Goal: Contribute content

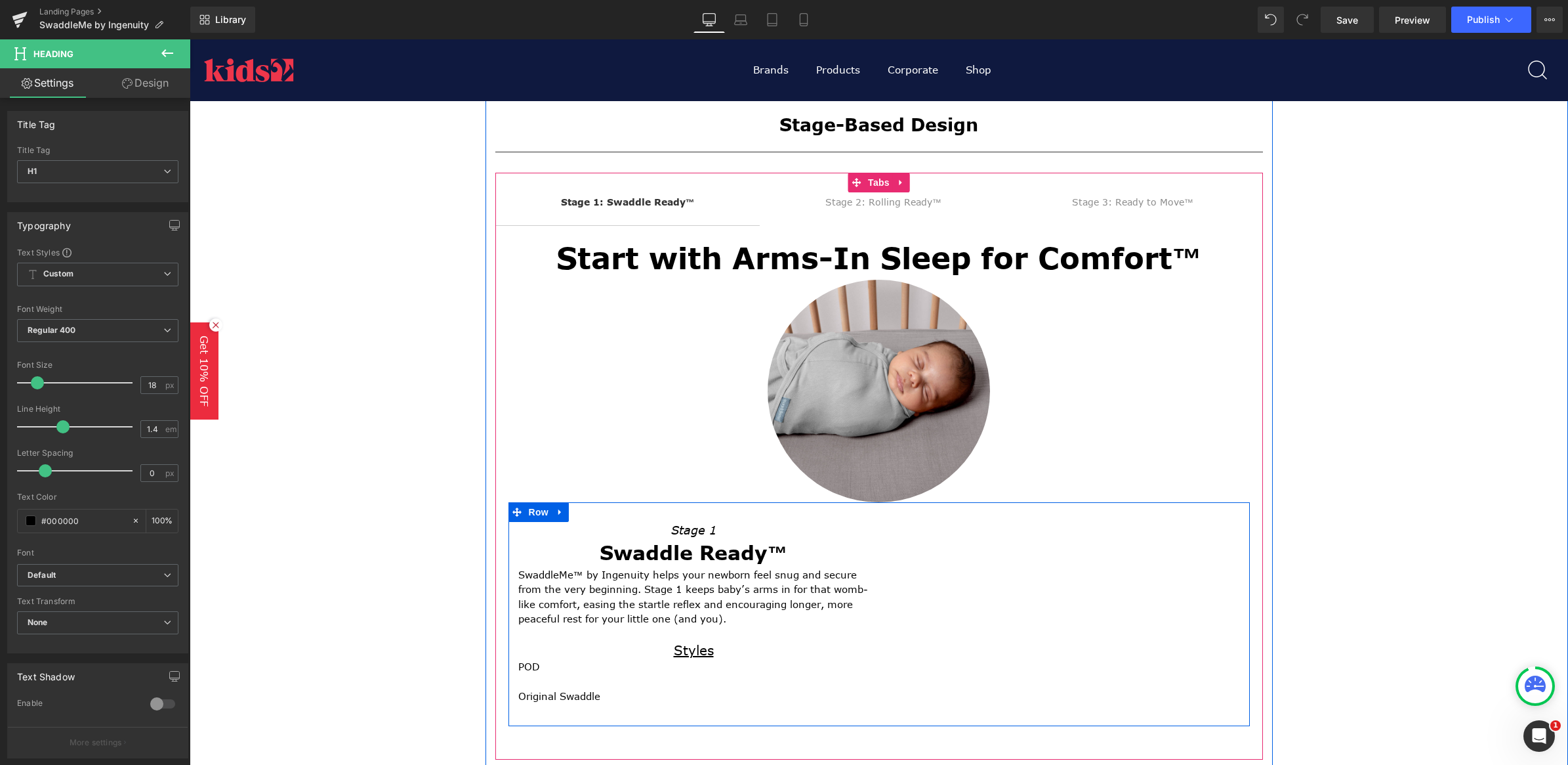
scroll to position [410, 0]
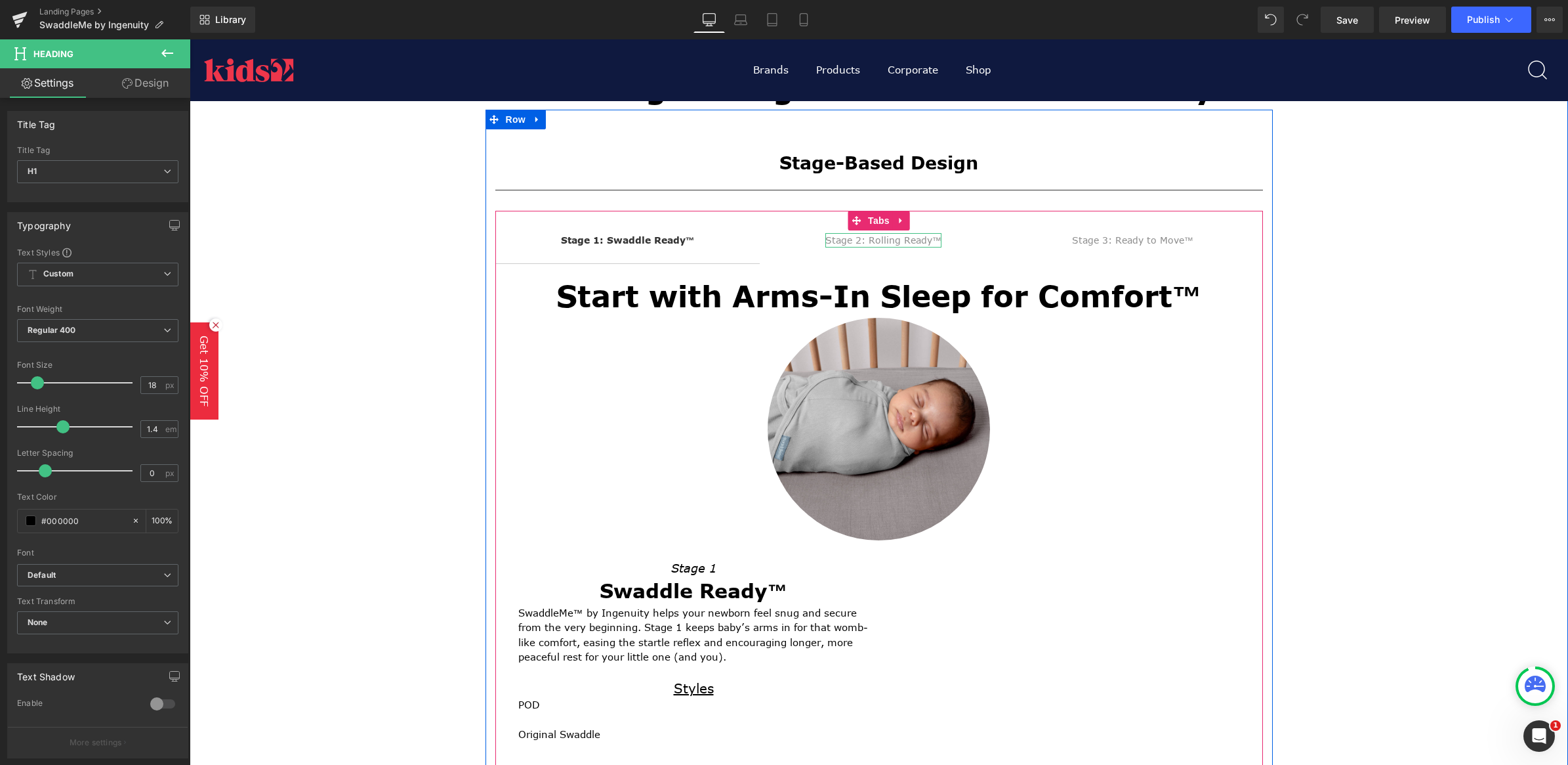
click at [875, 237] on div "Stage 2: Rolling Ready™" at bounding box center [883, 240] width 116 height 15
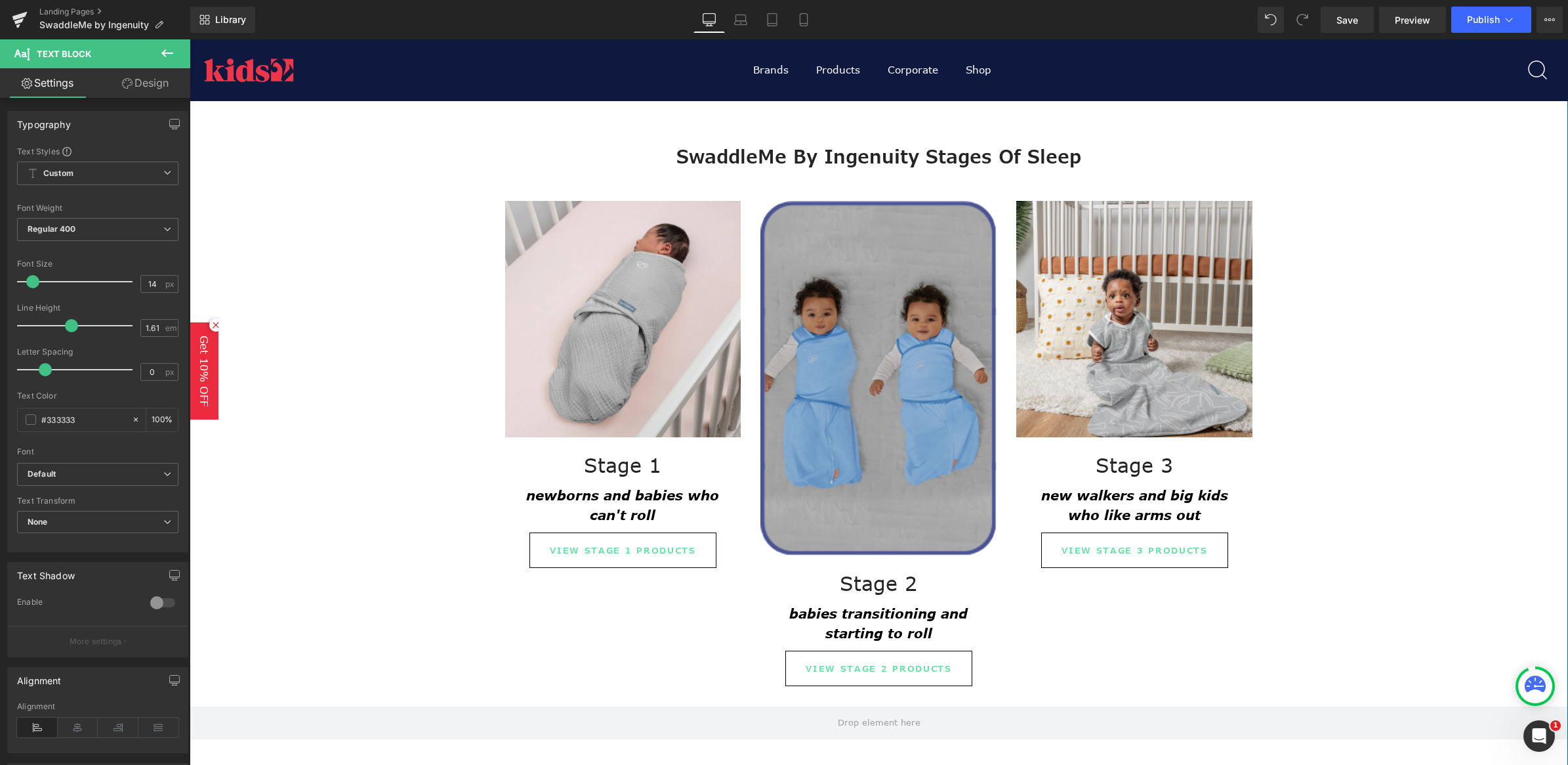
scroll to position [1230, 0]
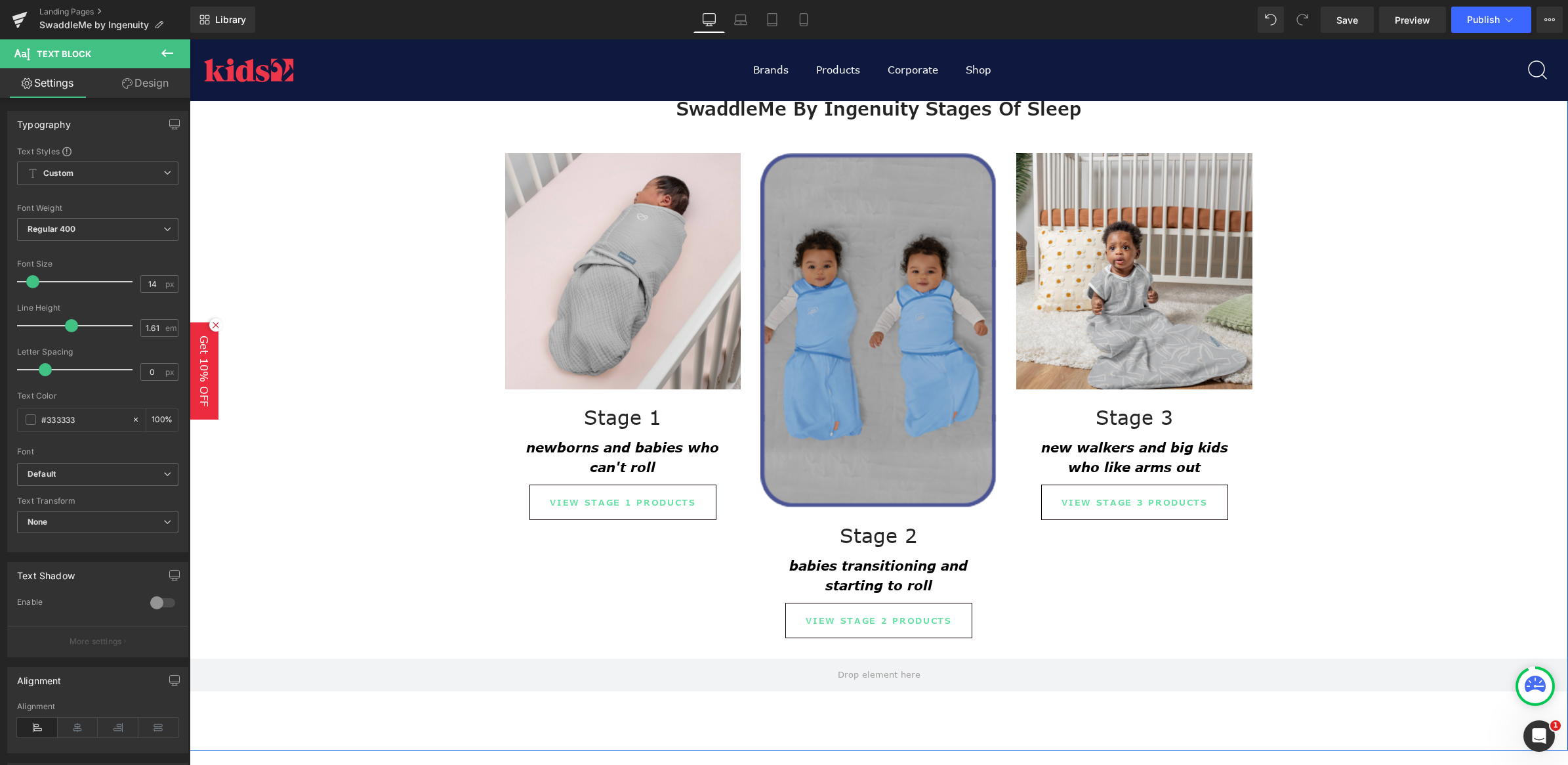
click at [836, 328] on img at bounding box center [878, 330] width 237 height 355
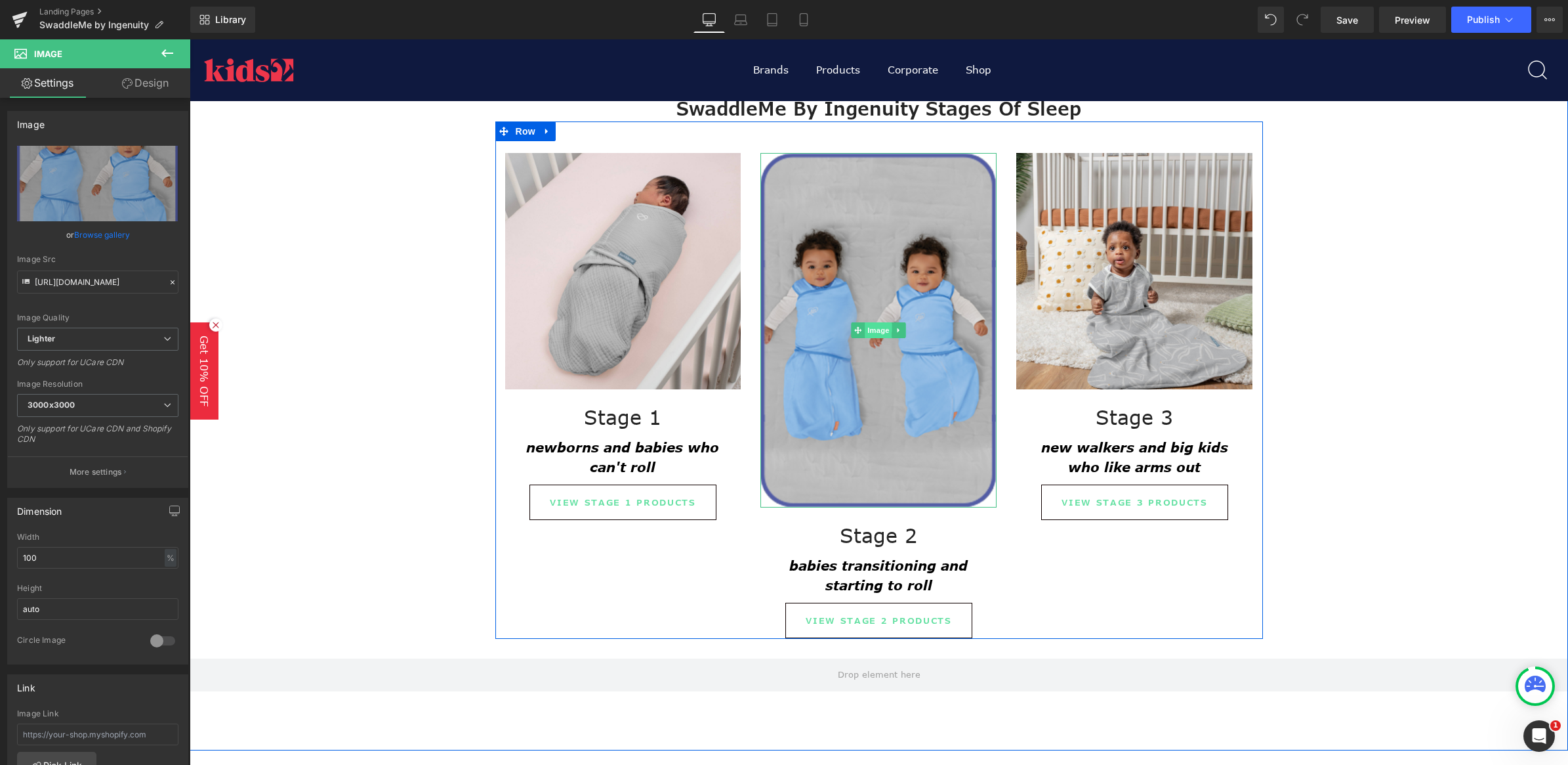
click at [865, 329] on span "Image" at bounding box center [879, 330] width 28 height 16
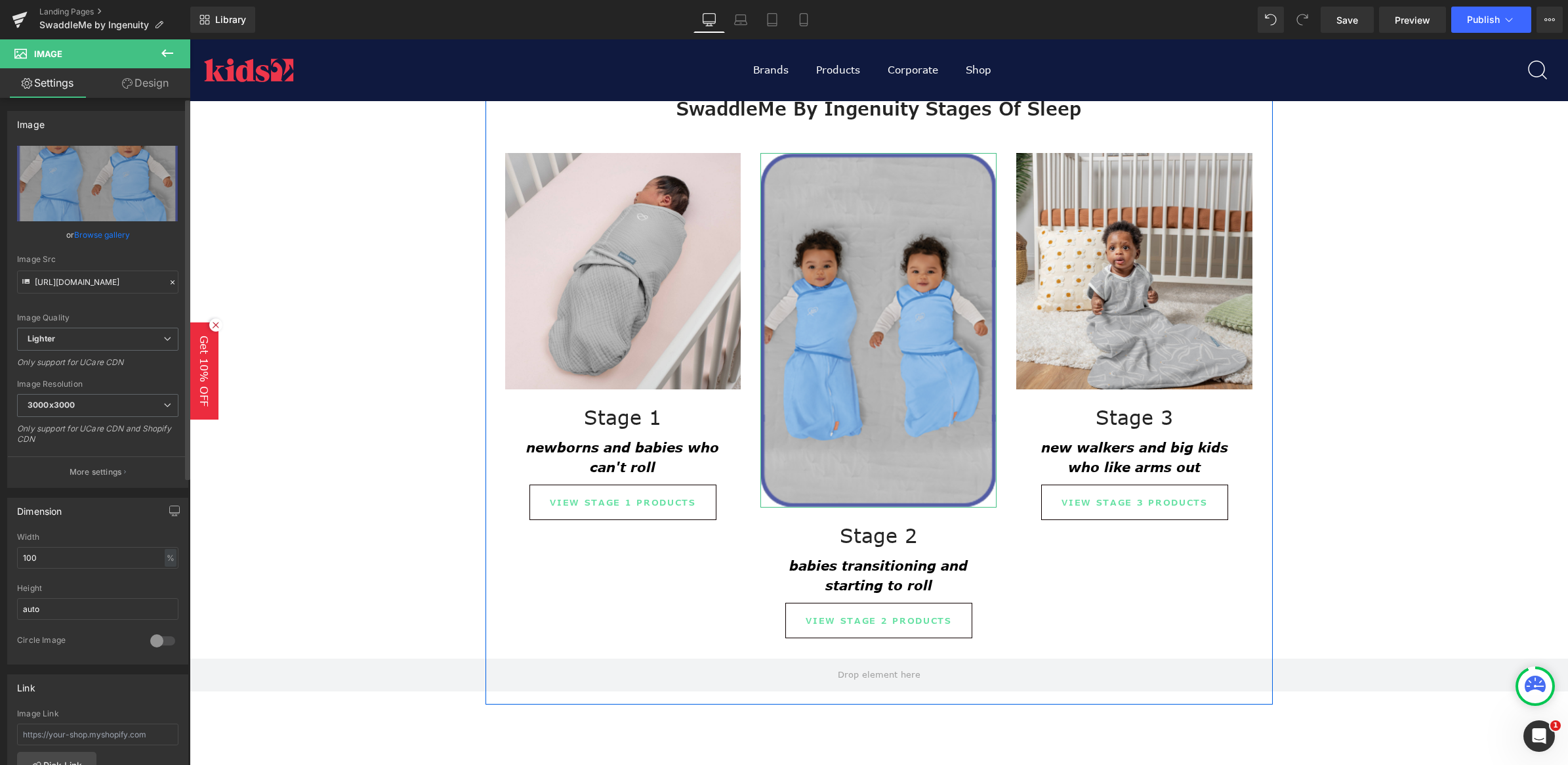
click at [119, 241] on link "Browse gallery" at bounding box center [102, 235] width 56 height 23
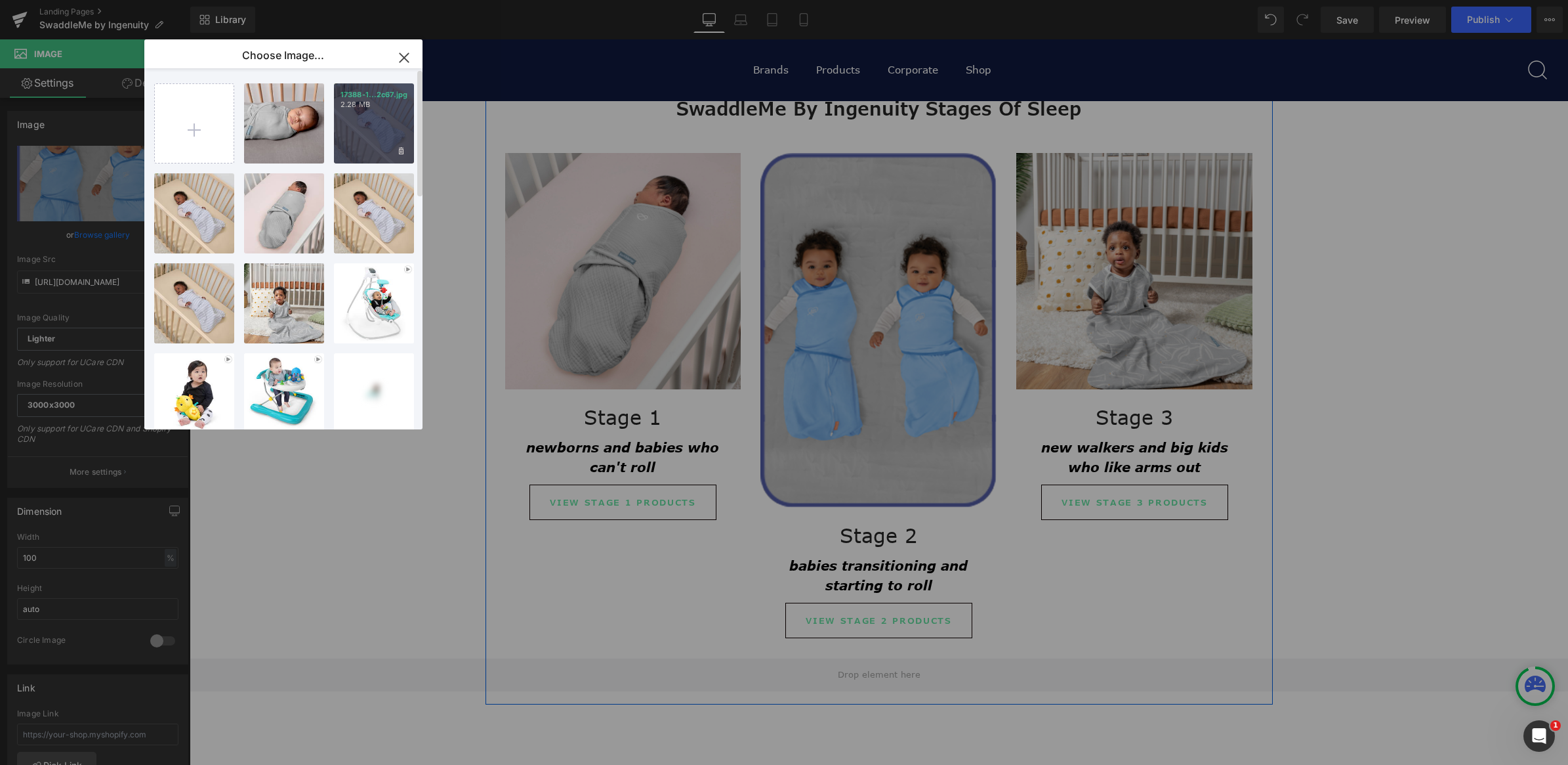
click at [363, 128] on div "17388-1...2c67.jpg 2.28 MB" at bounding box center [375, 123] width 80 height 80
type input "[URL][DOMAIN_NAME]"
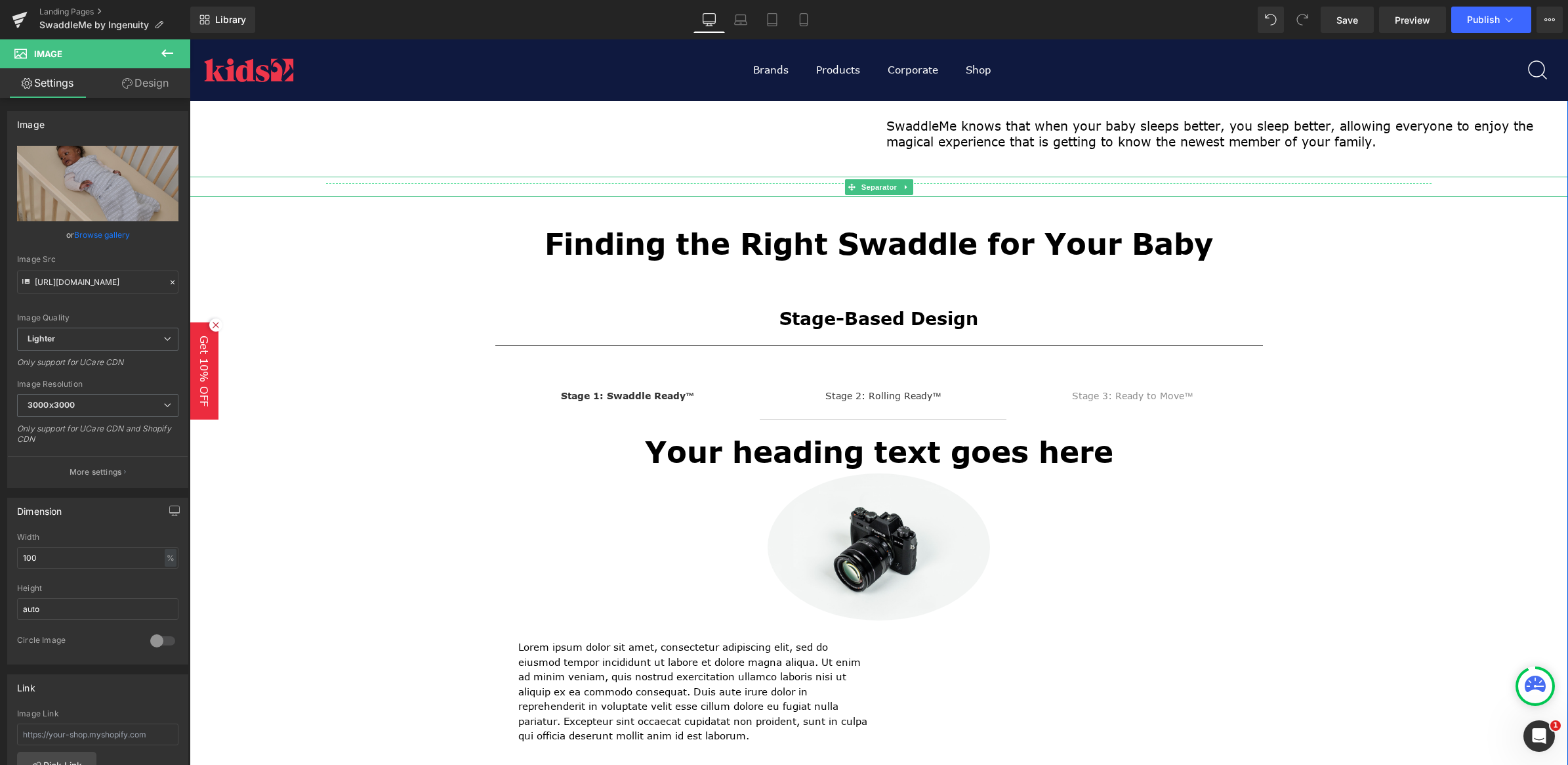
scroll to position [246, 0]
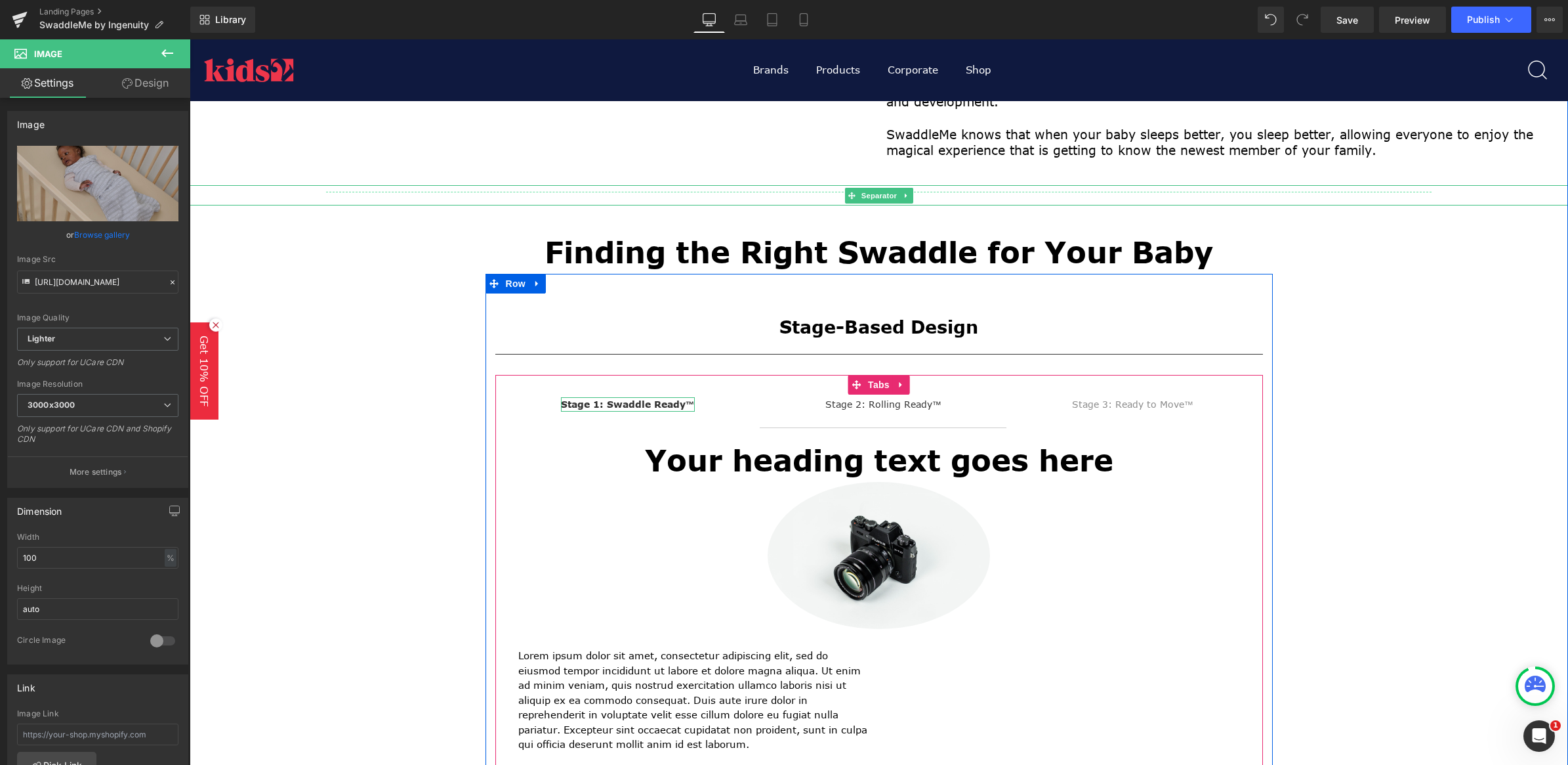
click at [598, 405] on strong "Stage 1: Swaddle Ready™" at bounding box center [628, 403] width 134 height 12
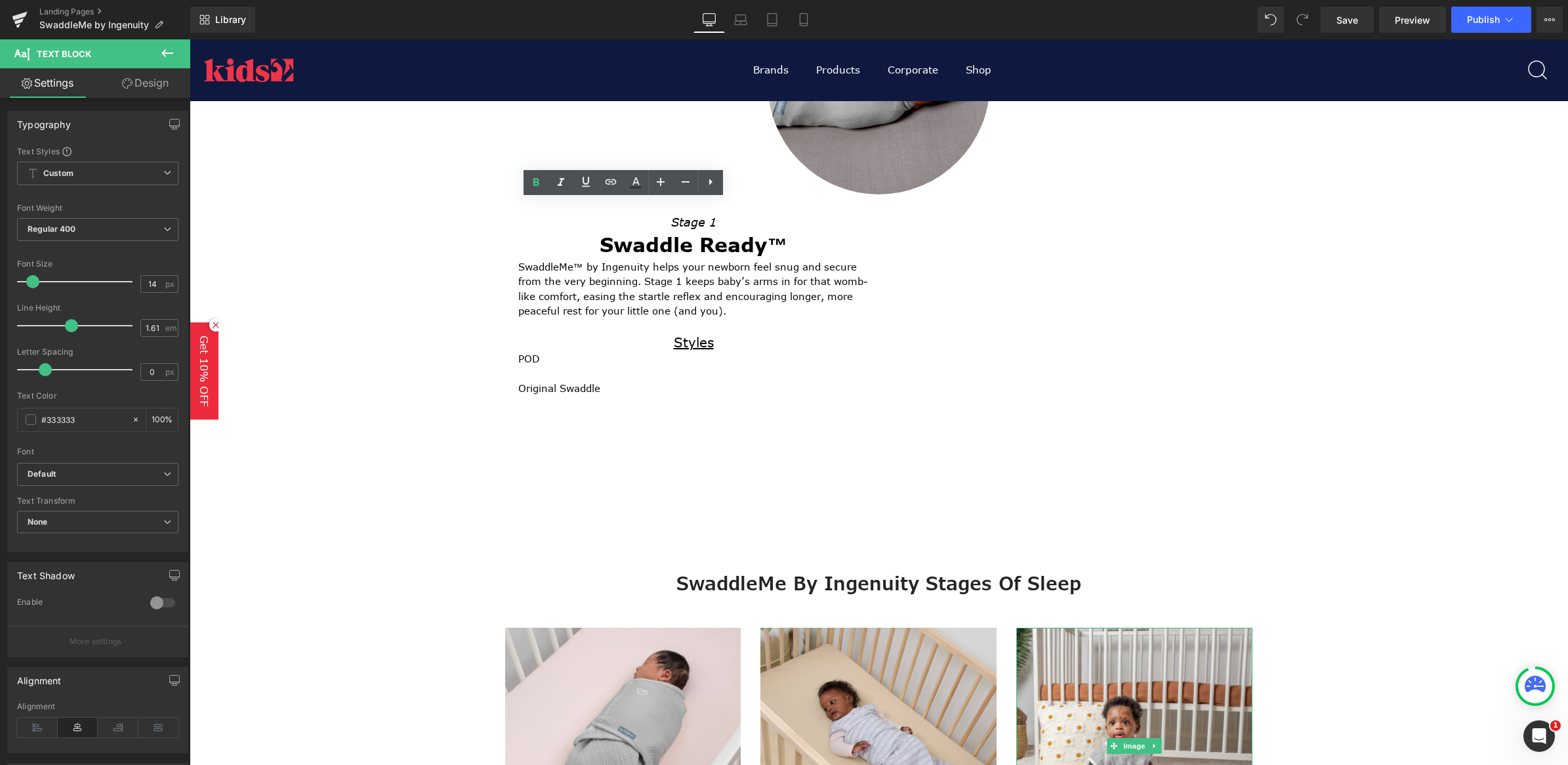
scroll to position [820, 0]
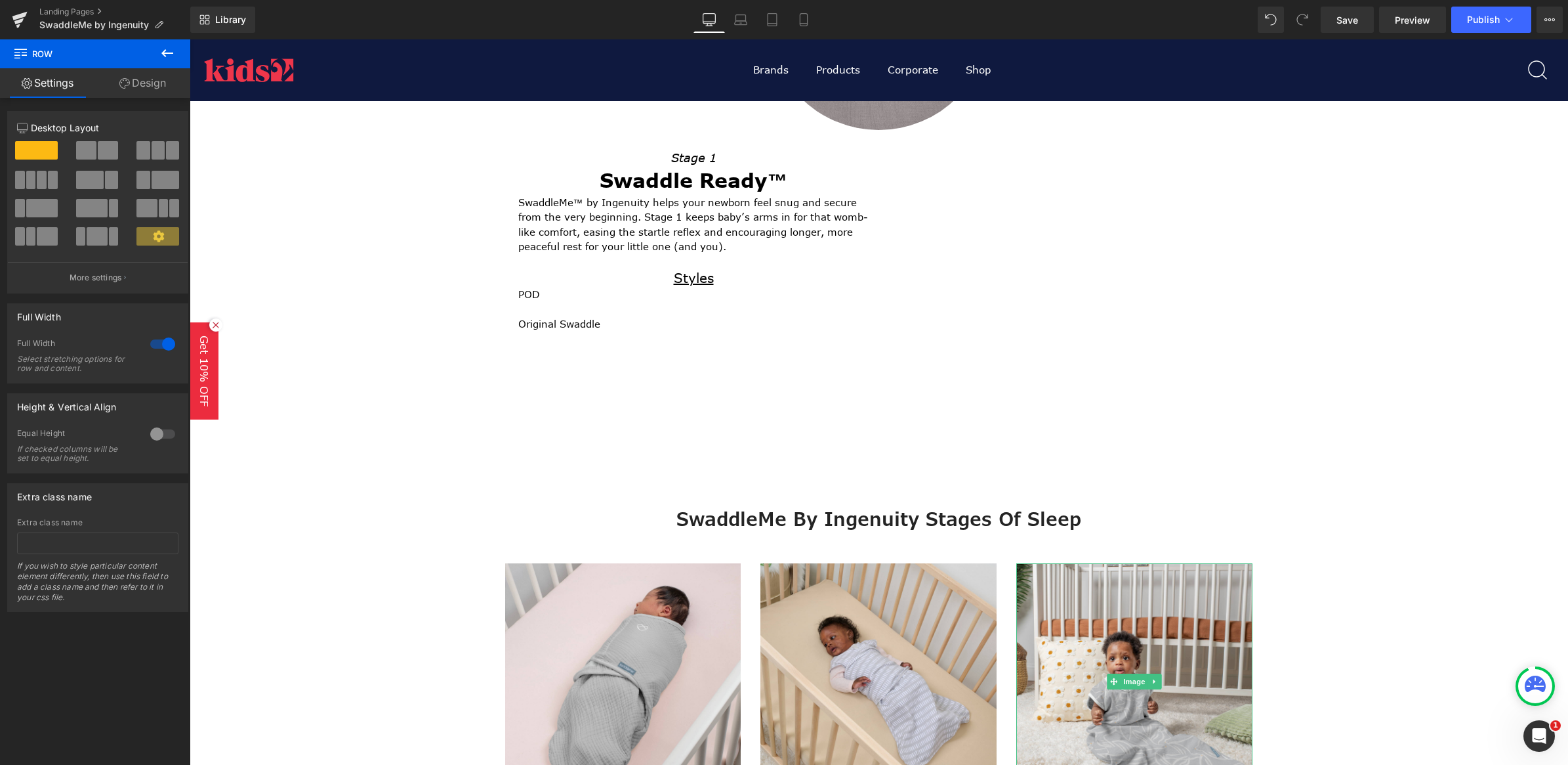
click at [165, 54] on icon at bounding box center [168, 52] width 12 height 8
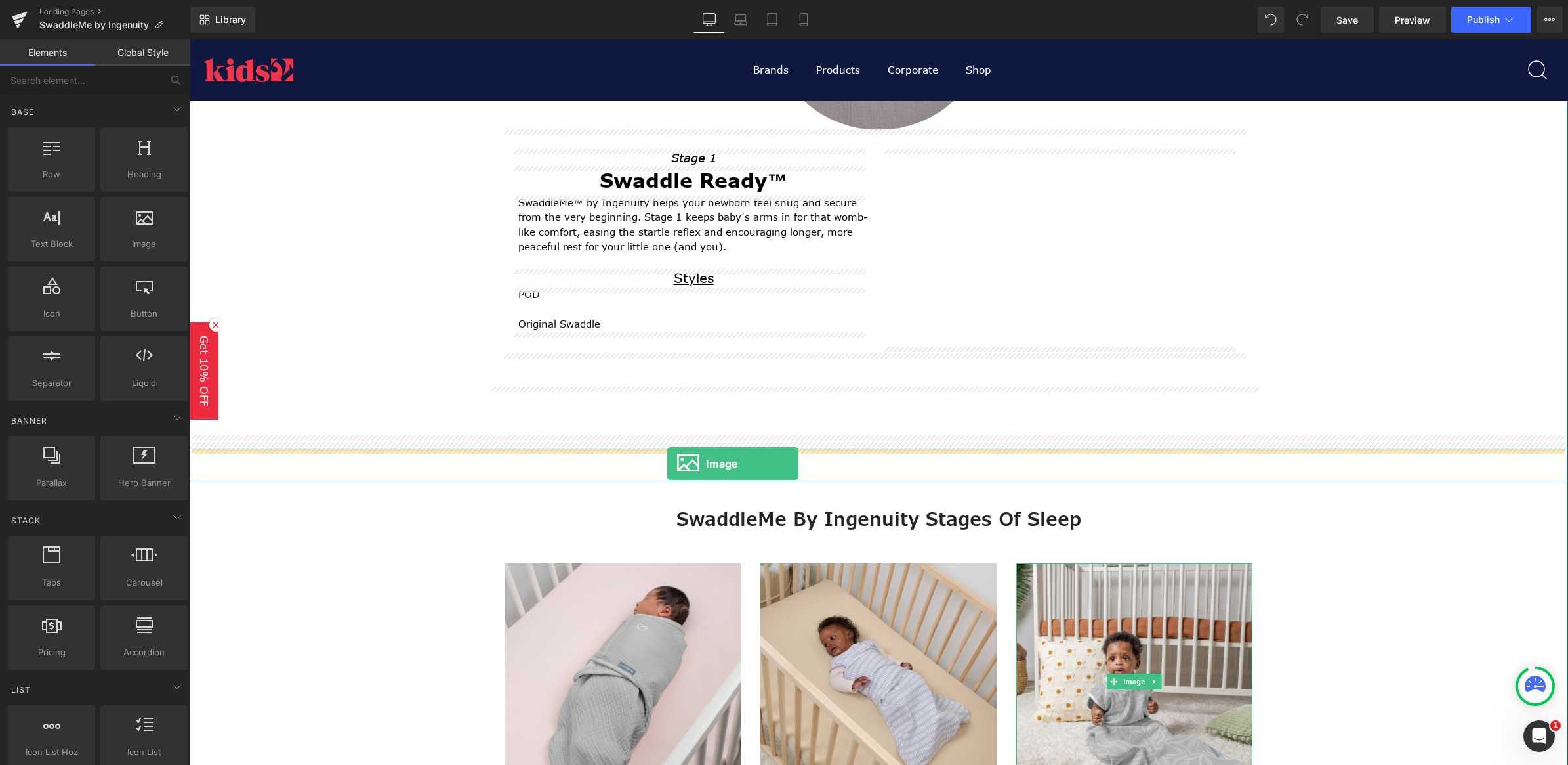
drag, startPoint x: 352, startPoint y: 276, endPoint x: 667, endPoint y: 464, distance: 366.8
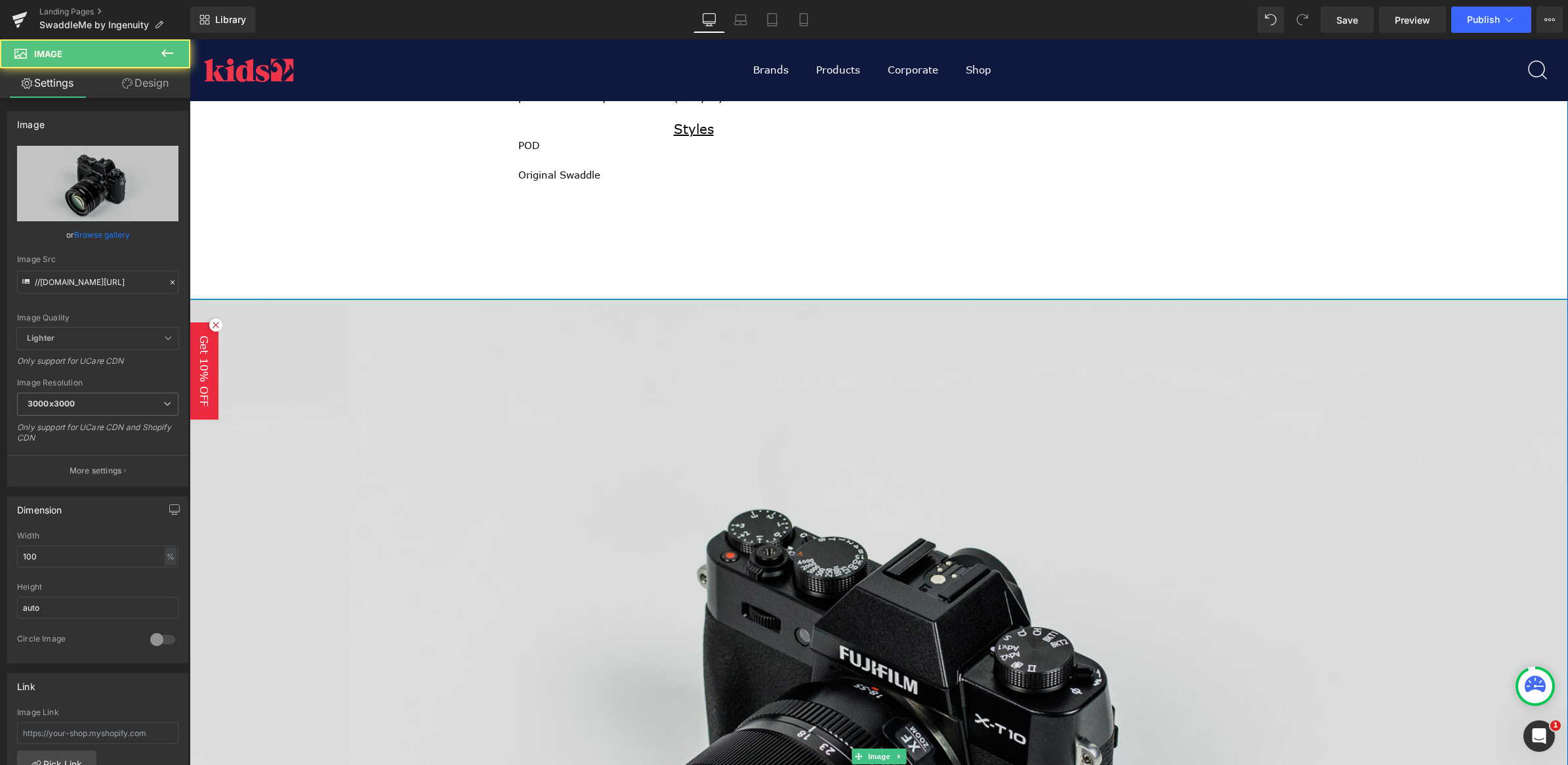
scroll to position [1230, 0]
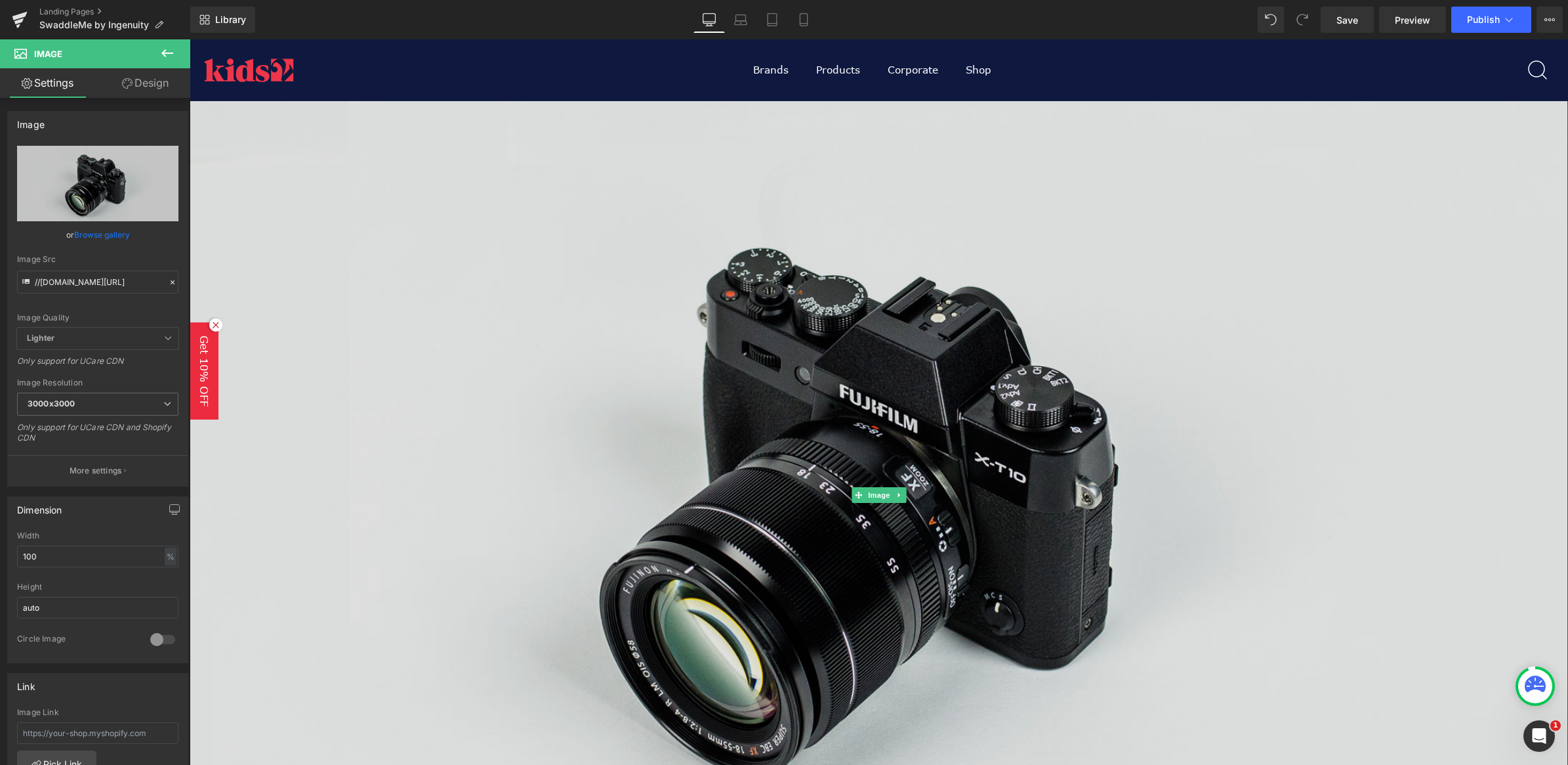
click at [775, 467] on img at bounding box center [878, 495] width 1379 height 913
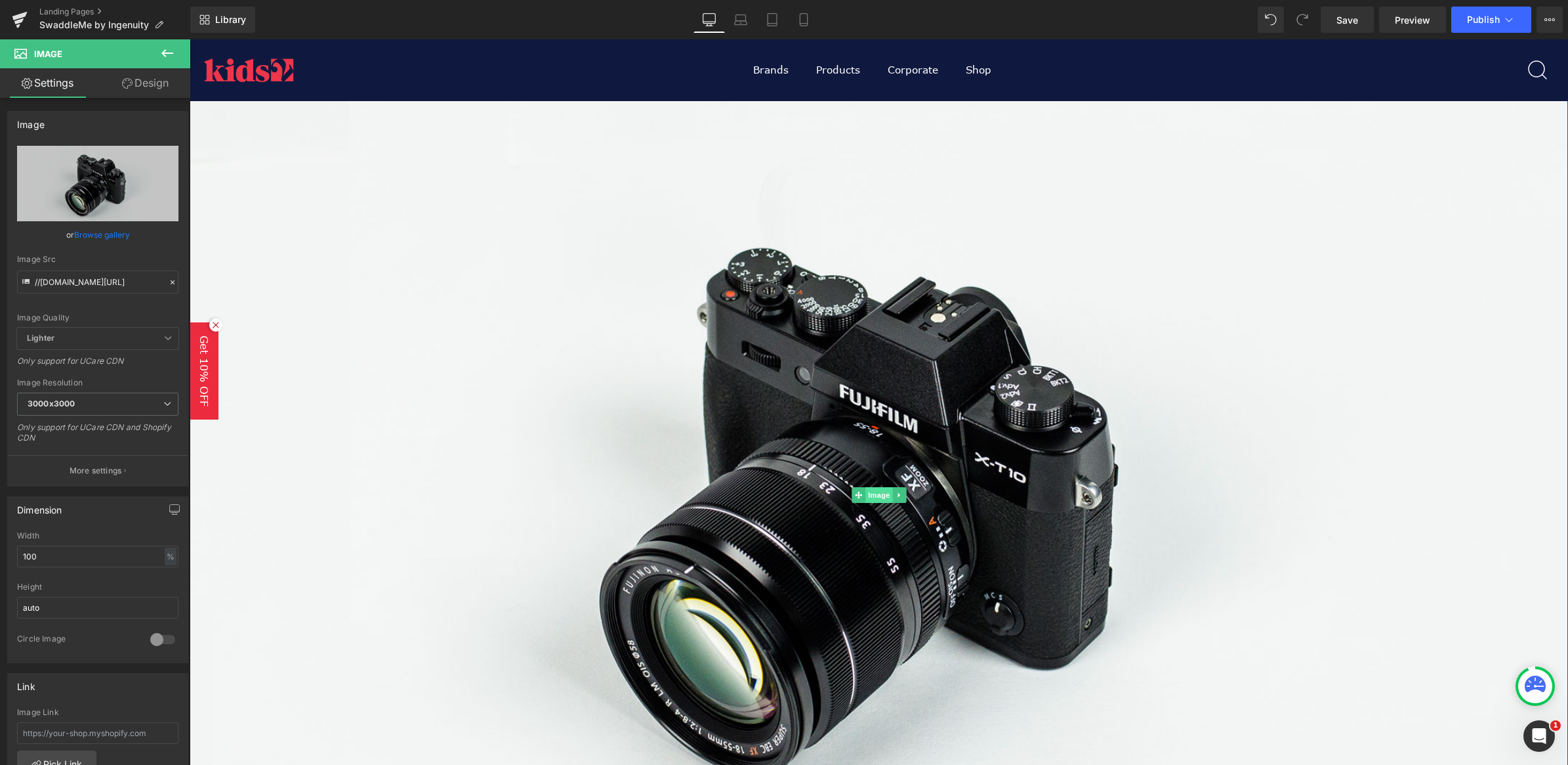
click at [868, 493] on span "Image" at bounding box center [879, 495] width 28 height 16
click at [83, 229] on link "Browse gallery" at bounding box center [102, 235] width 56 height 23
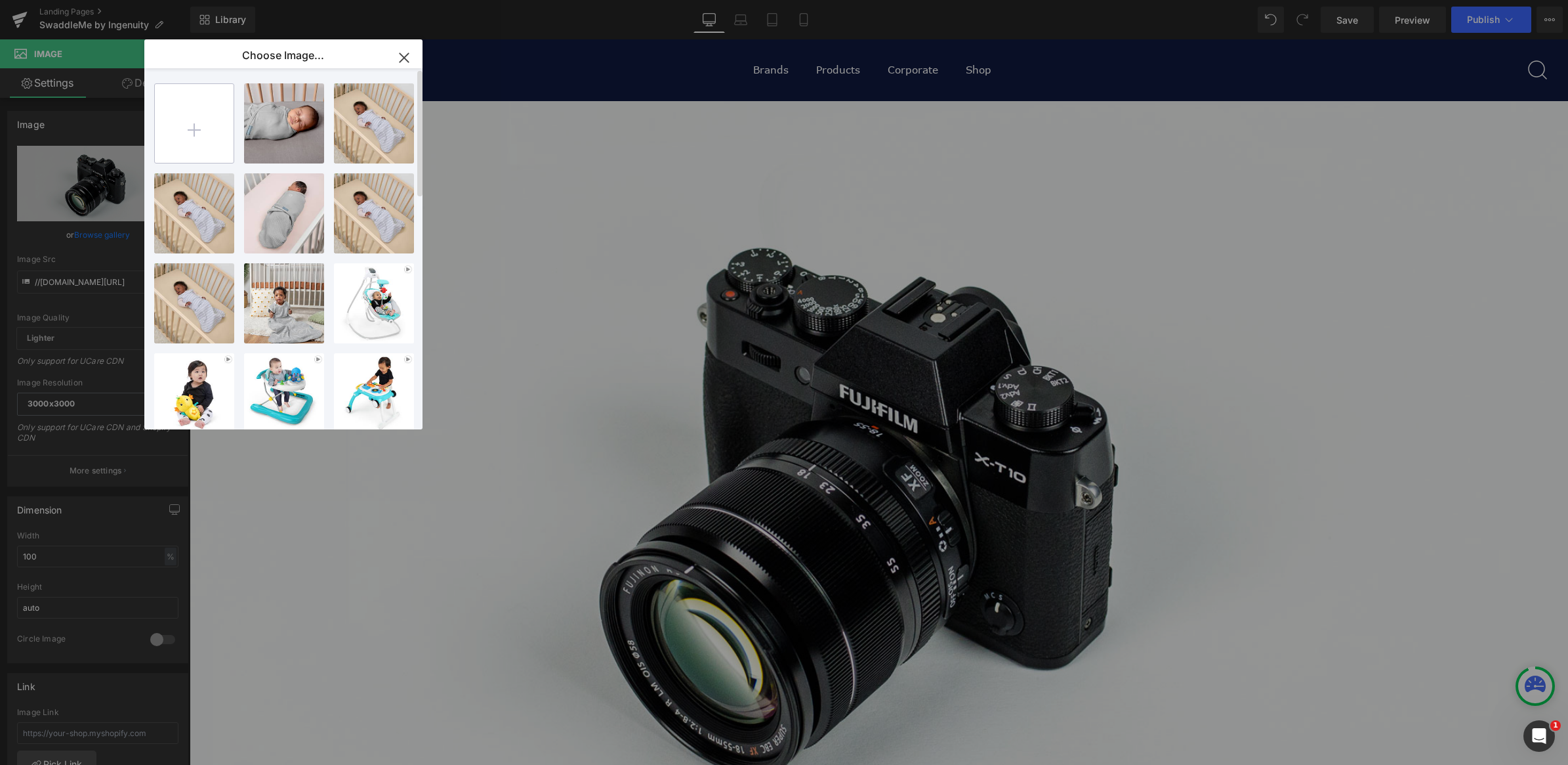
click at [182, 125] on input "file" at bounding box center [194, 123] width 79 height 79
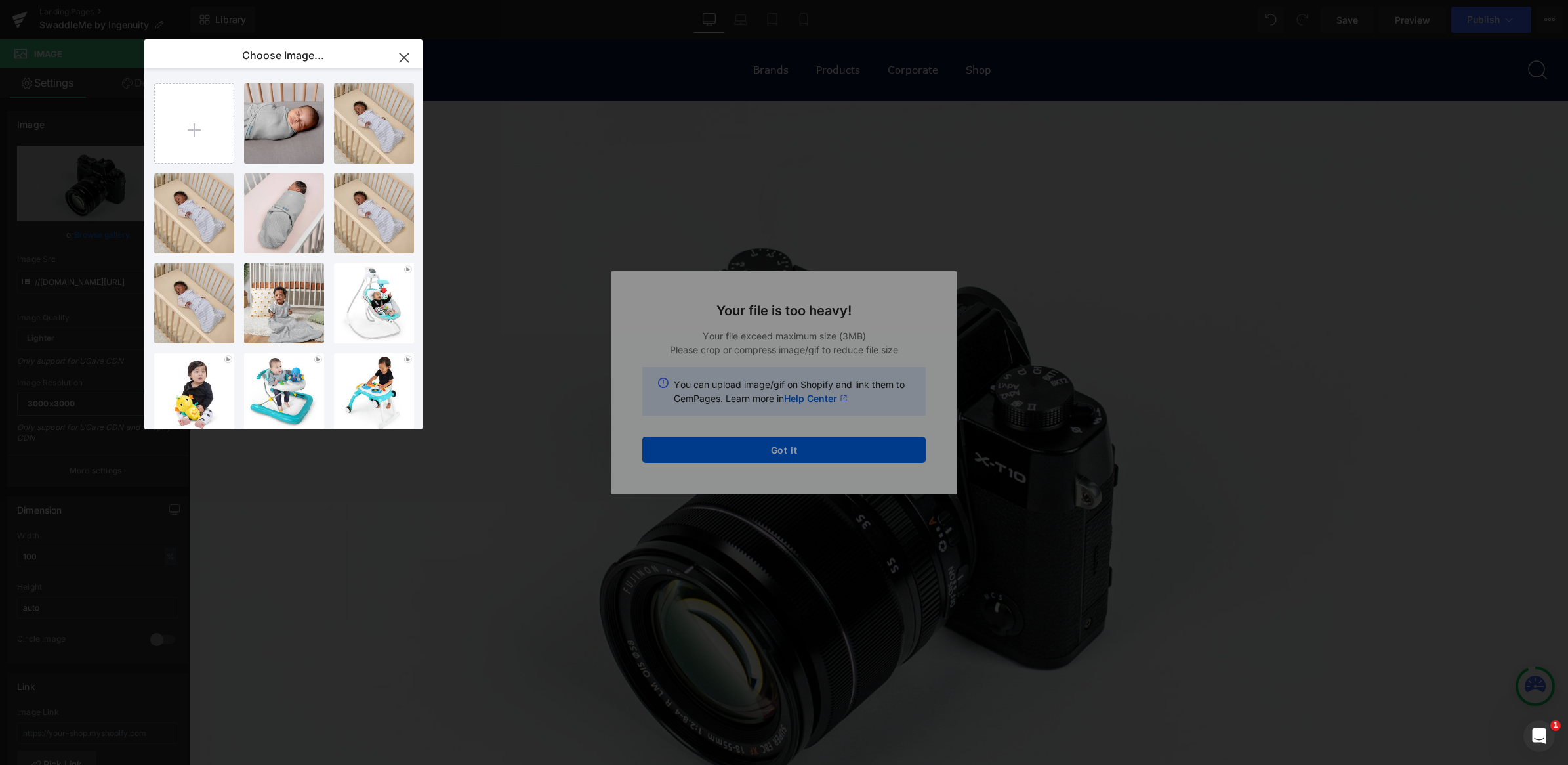
click at [401, 65] on icon "button" at bounding box center [404, 58] width 21 height 21
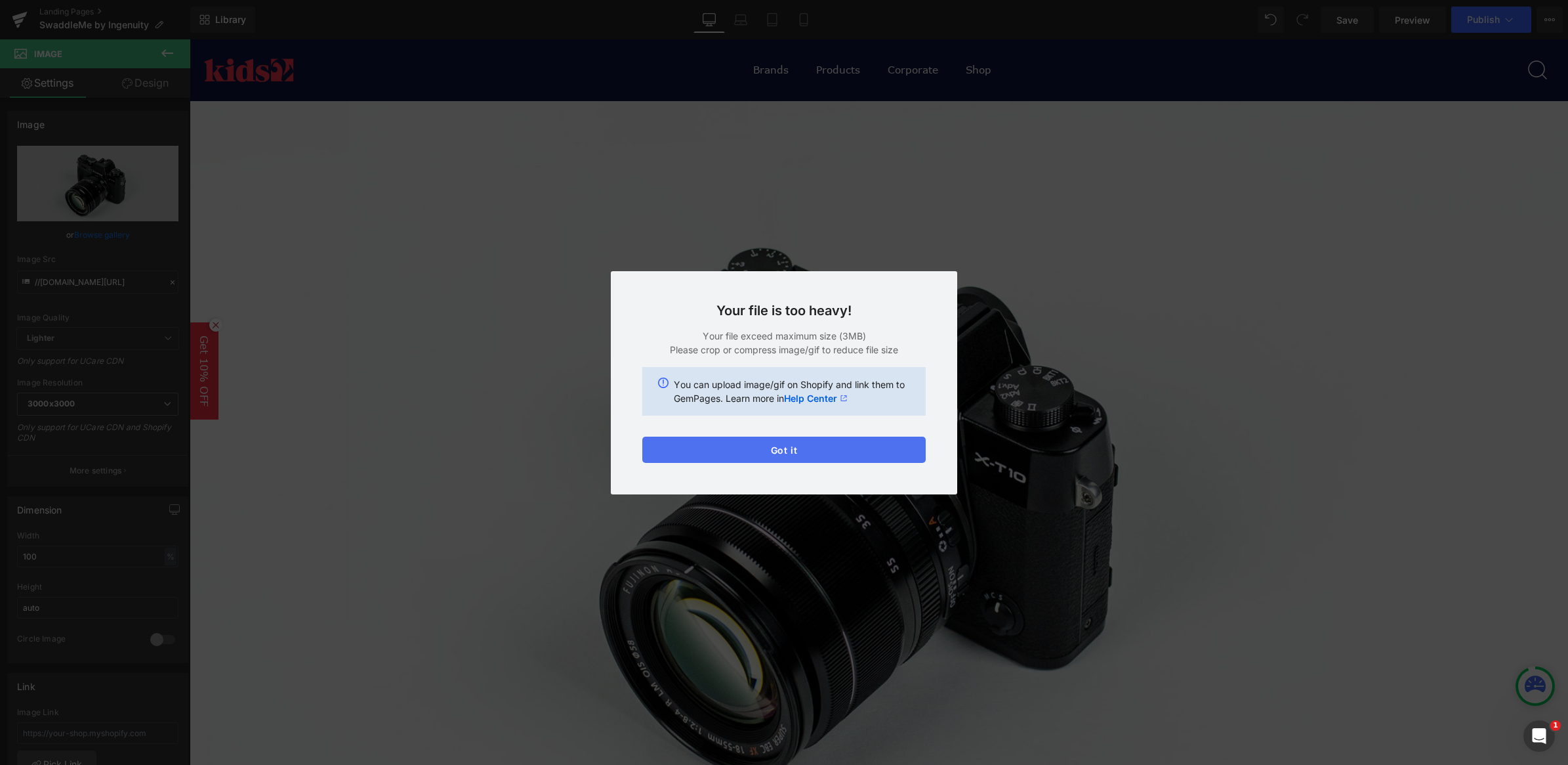
click at [783, 460] on button "Got it" at bounding box center [784, 450] width 284 height 26
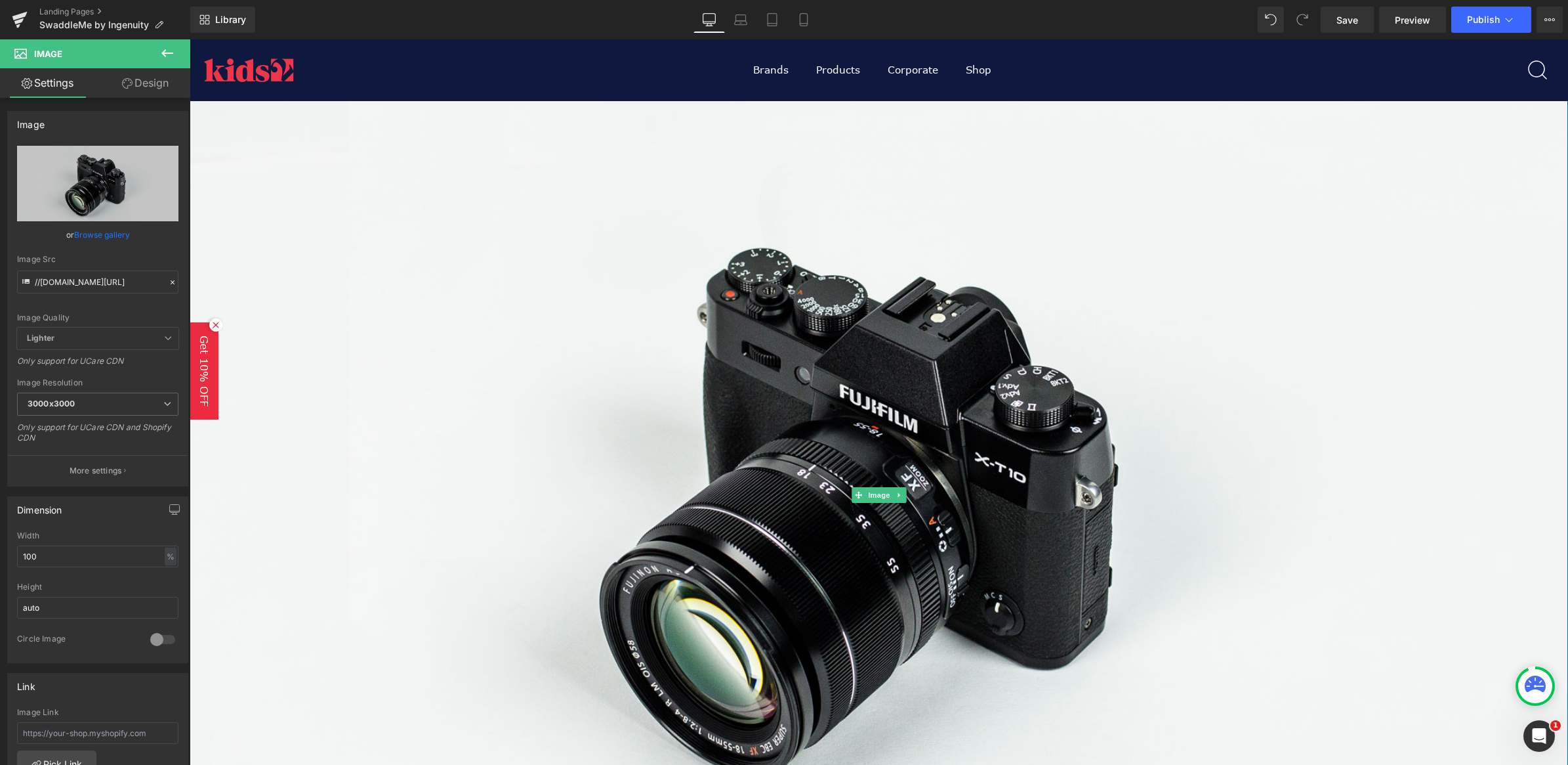
click at [875, 487] on link "Image" at bounding box center [872, 495] width 41 height 16
click at [86, 233] on link "Browse gallery" at bounding box center [102, 235] width 56 height 23
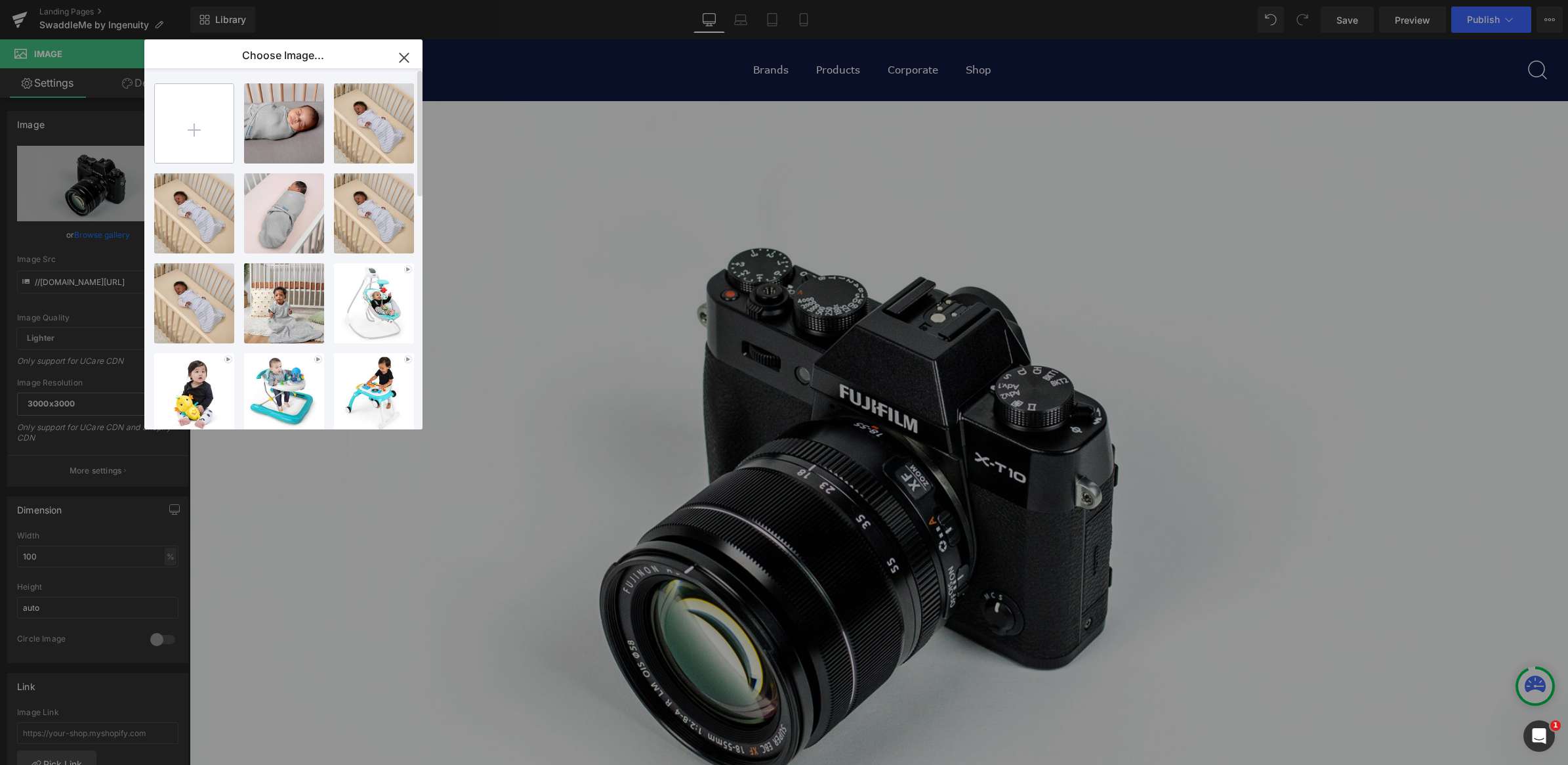
click at [187, 128] on input "file" at bounding box center [194, 123] width 79 height 79
type input "C:\fakepath\1024_SWME_AMZ_FromTheBrand_DesktopBackground_v04.png"
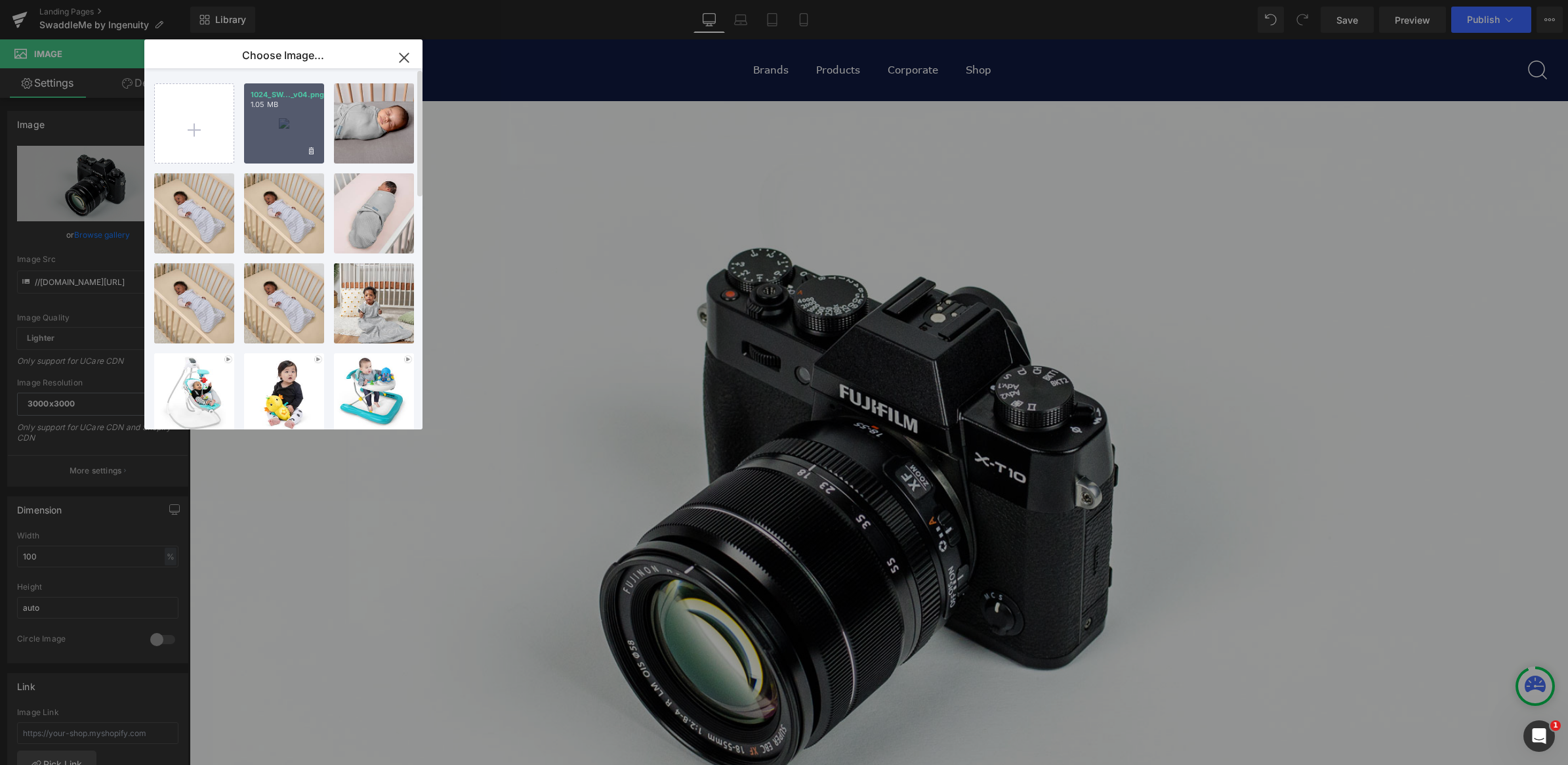
click at [274, 113] on div "1024_SW..._v04.png 1.05 MB" at bounding box center [285, 123] width 80 height 80
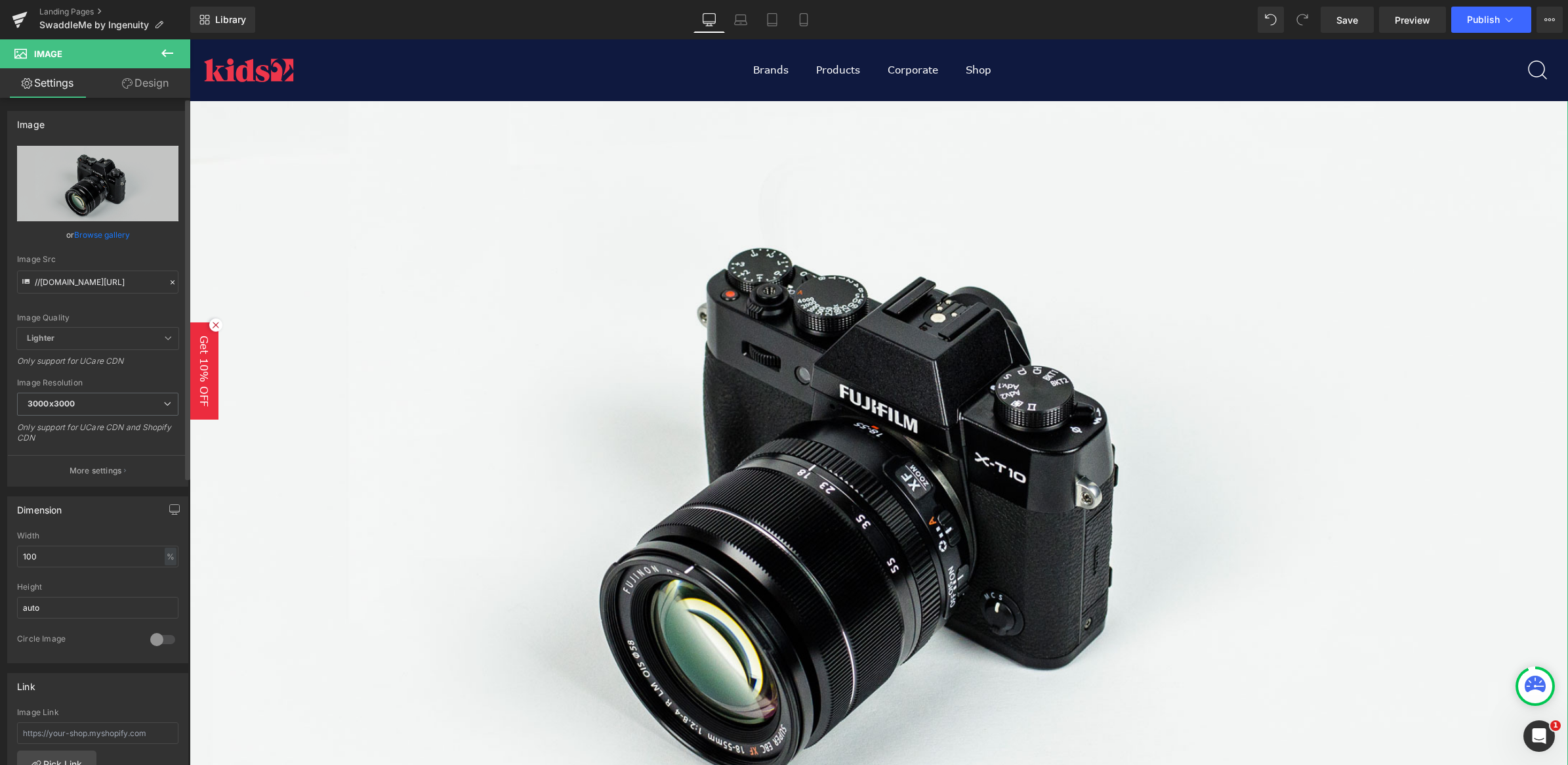
click at [109, 234] on link "Browse gallery" at bounding box center [102, 235] width 56 height 23
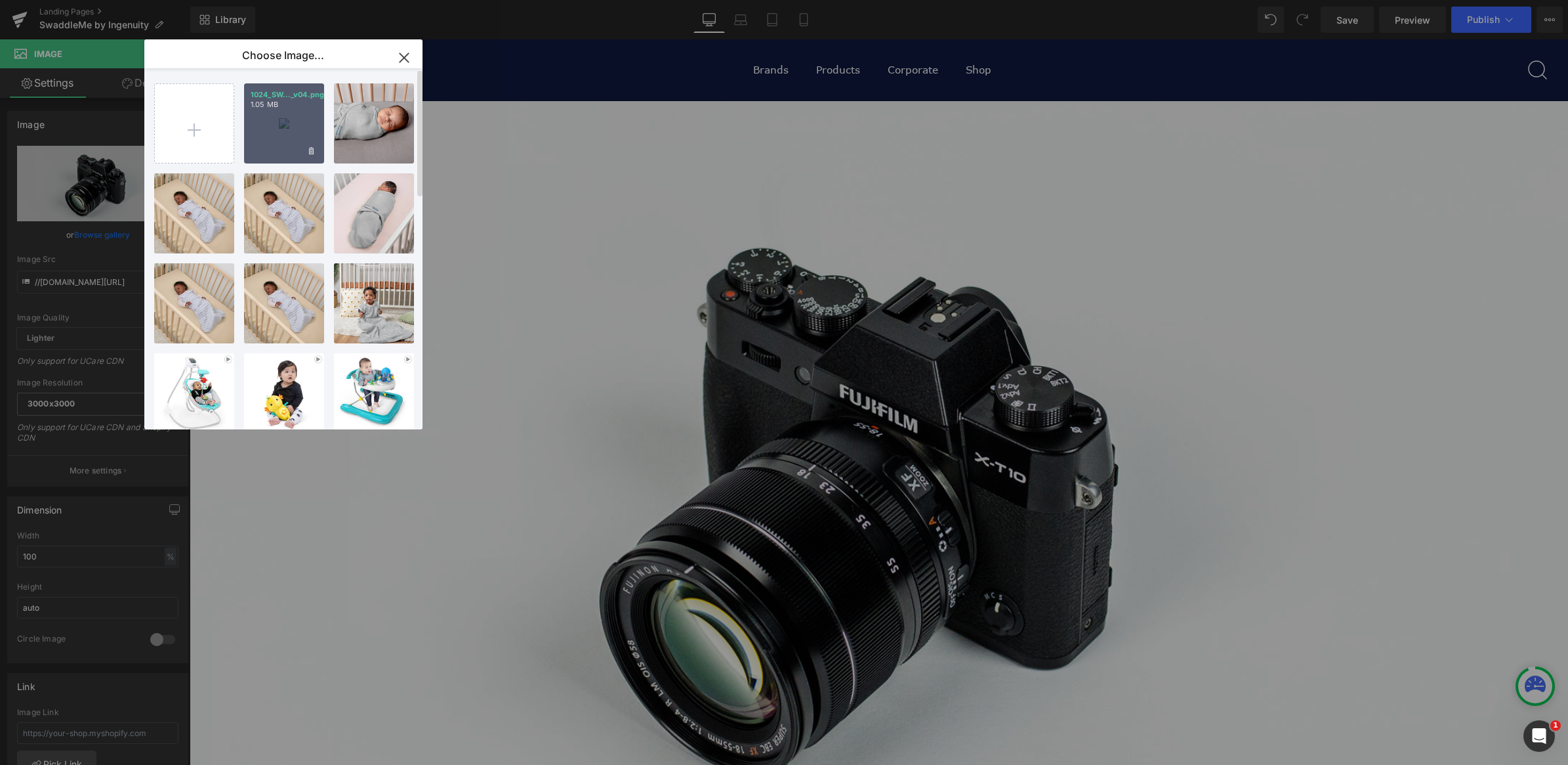
click at [283, 110] on div "1024_SW..._v04.png 1.05 MB" at bounding box center [285, 123] width 80 height 80
type input "[URL][DOMAIN_NAME]"
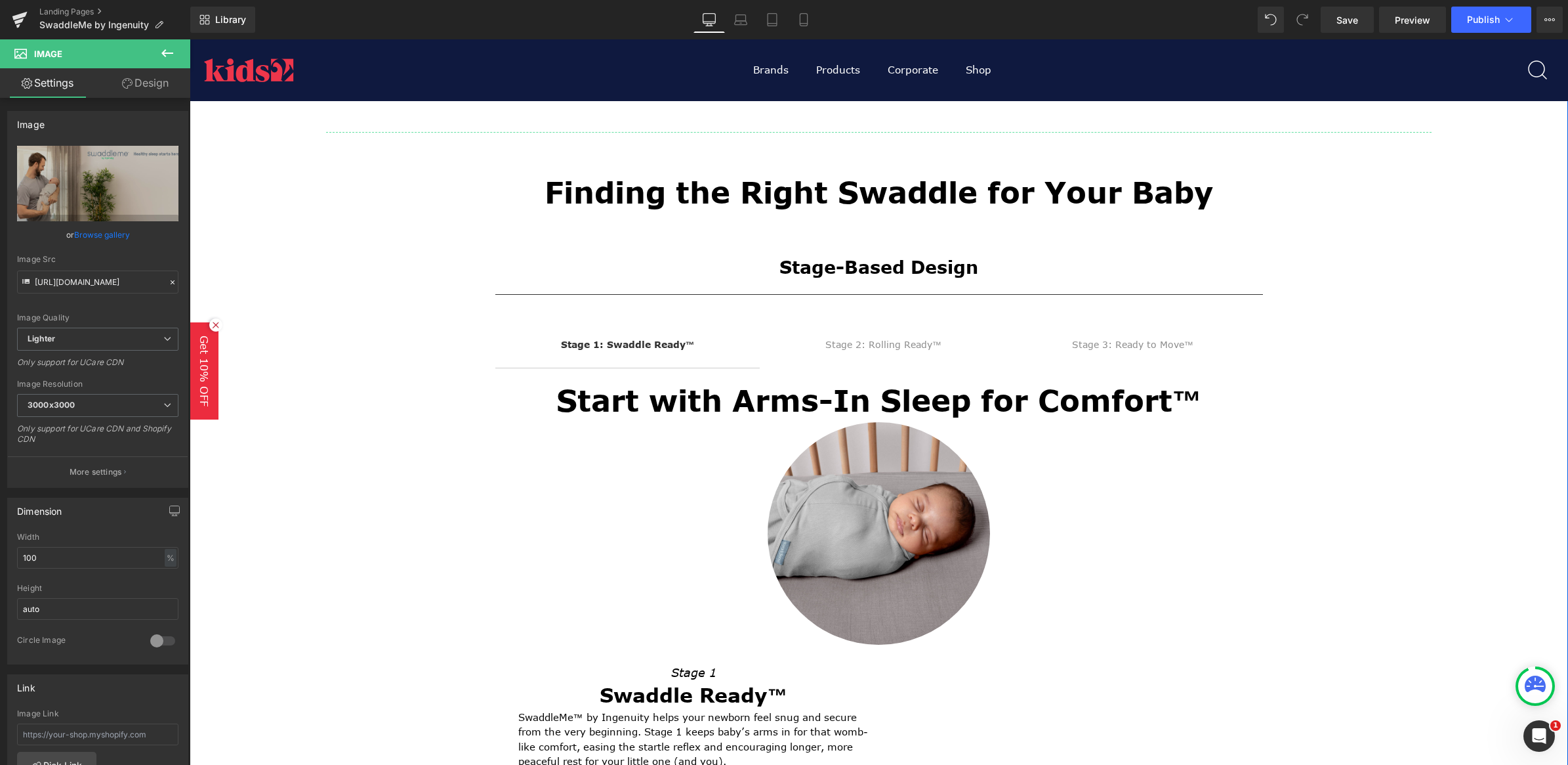
scroll to position [0, 0]
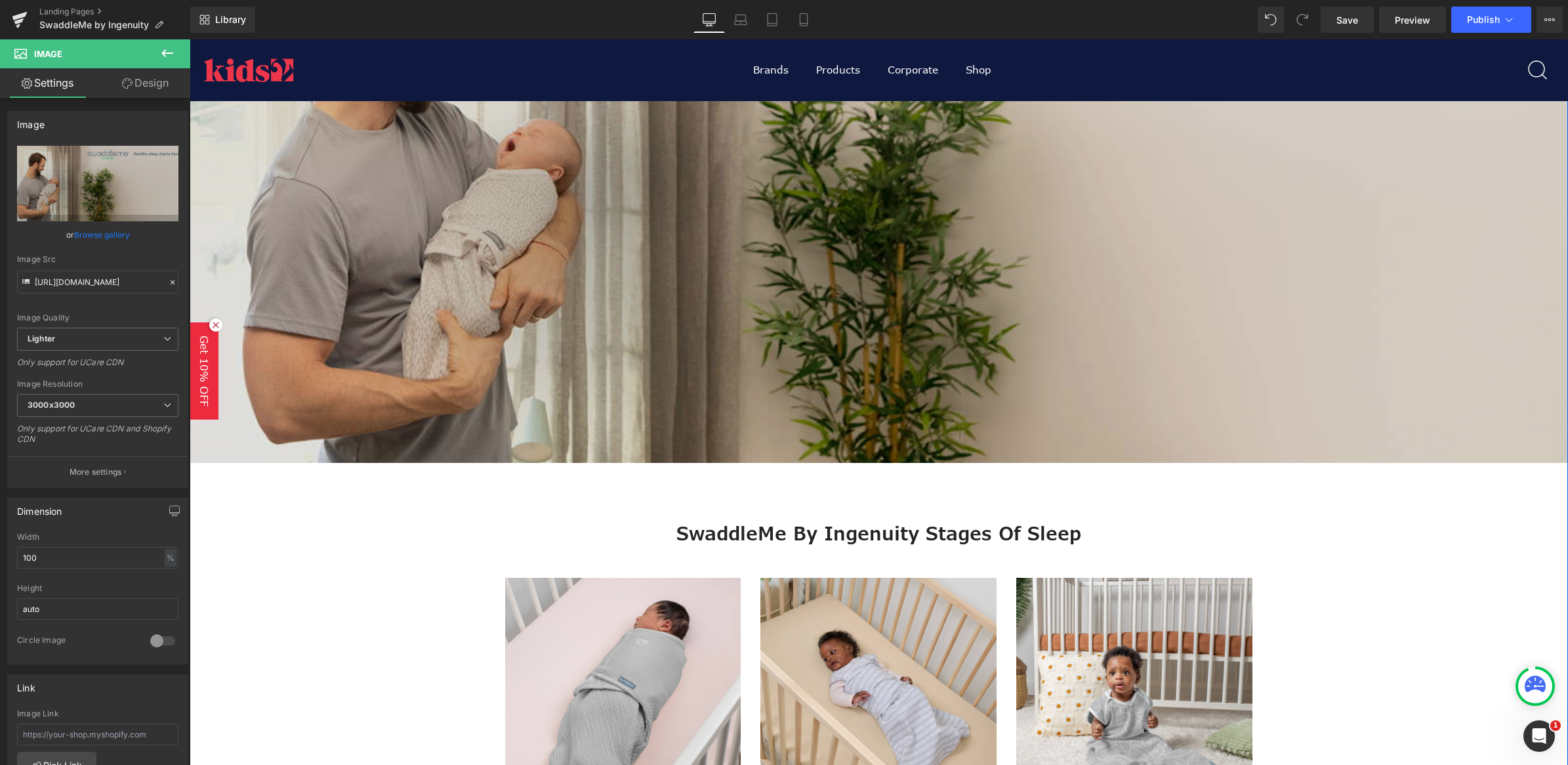
click at [533, 153] on img at bounding box center [878, 169] width 1379 height 589
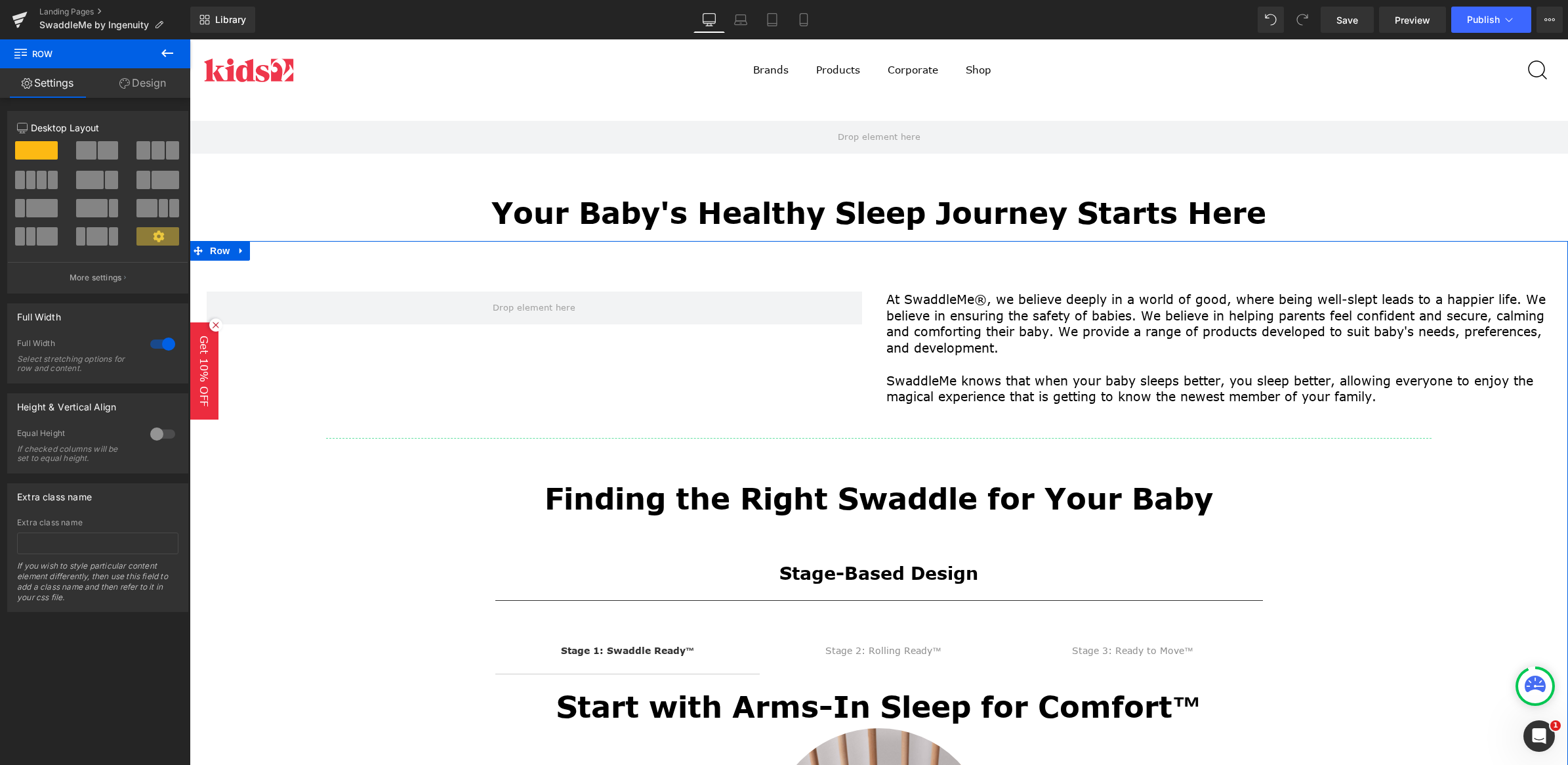
click at [83, 149] on span at bounding box center [86, 150] width 20 height 18
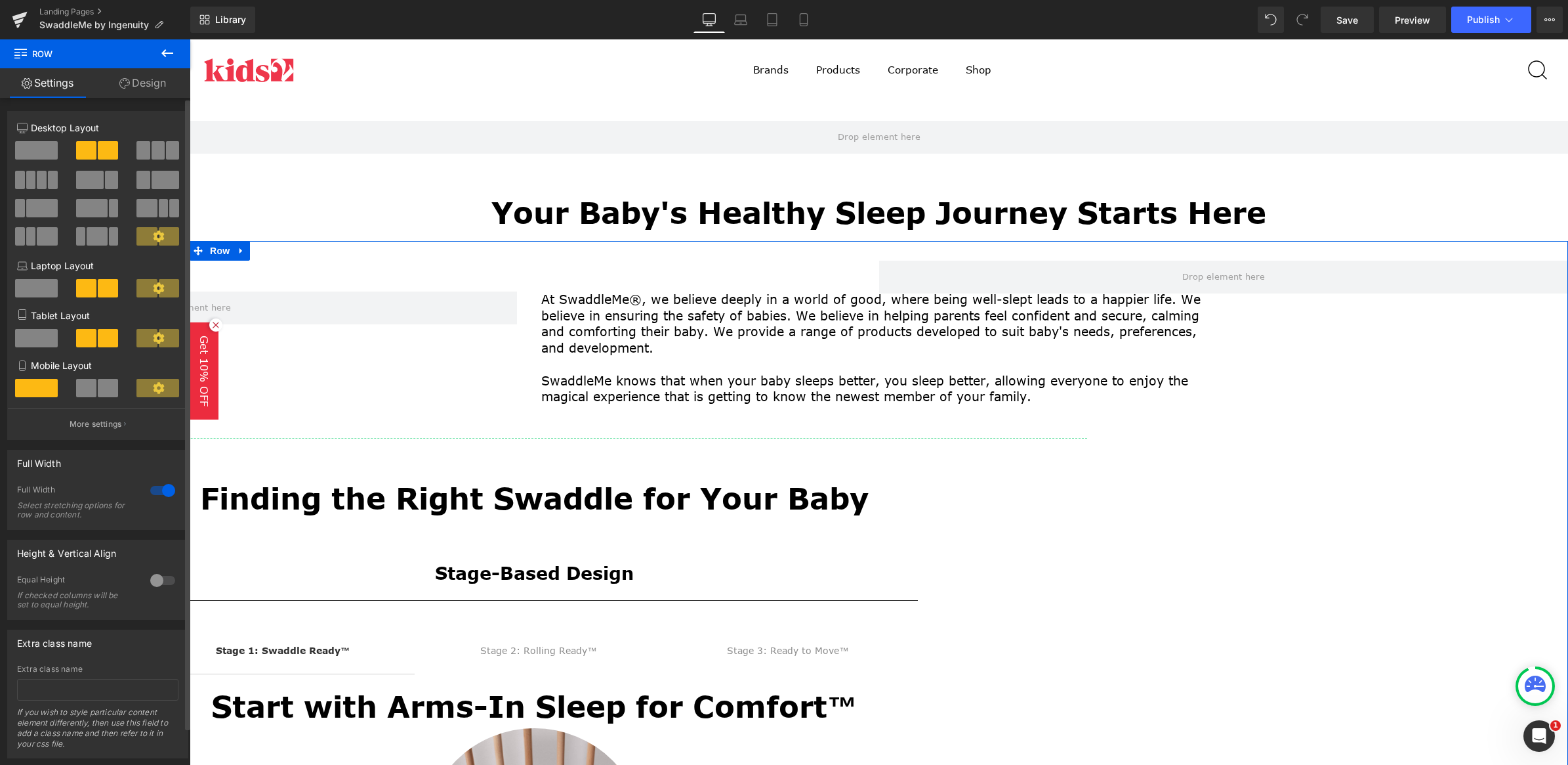
click at [36, 142] on span at bounding box center [36, 150] width 43 height 18
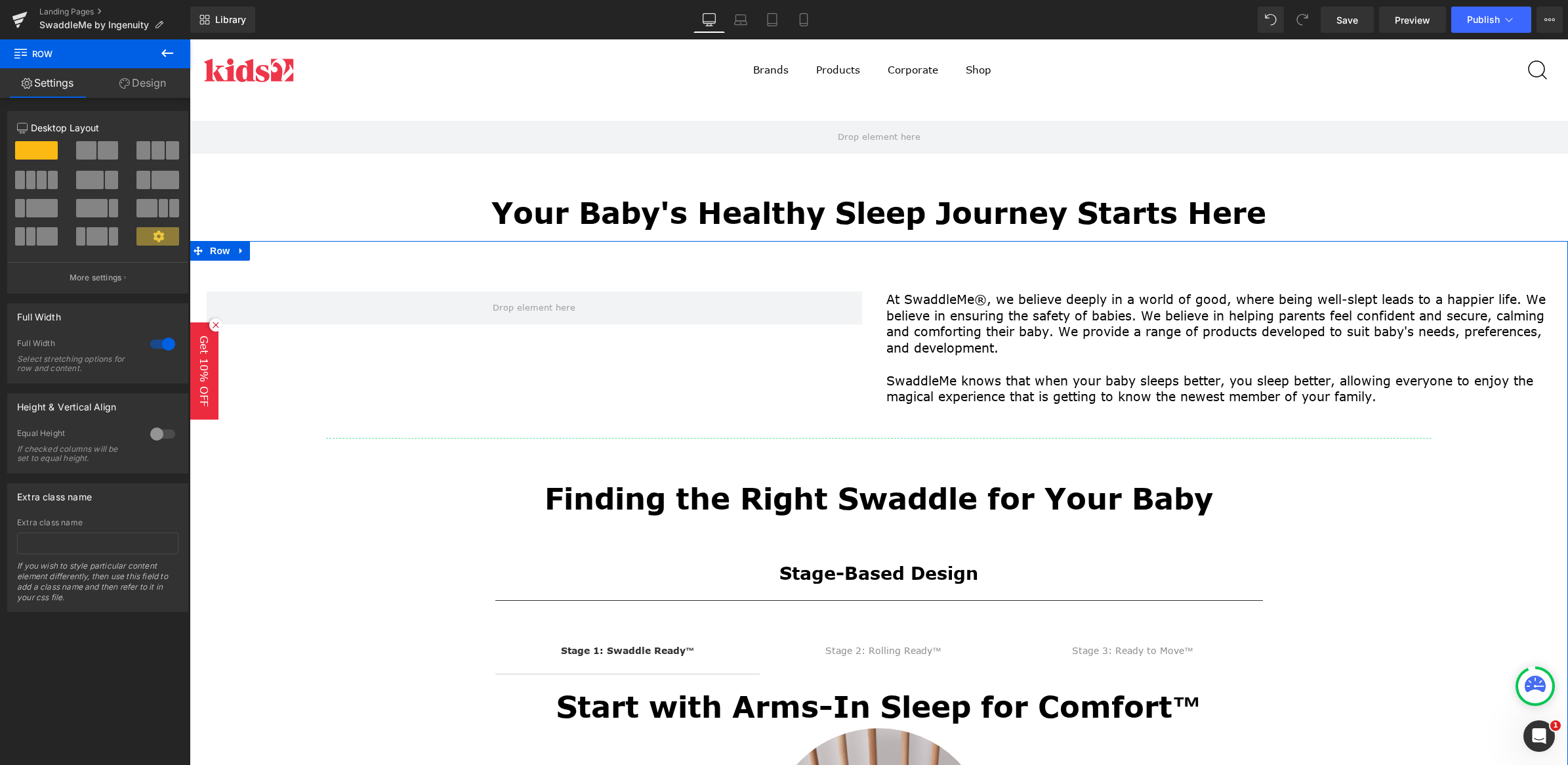
click at [164, 340] on div at bounding box center [162, 344] width 31 height 21
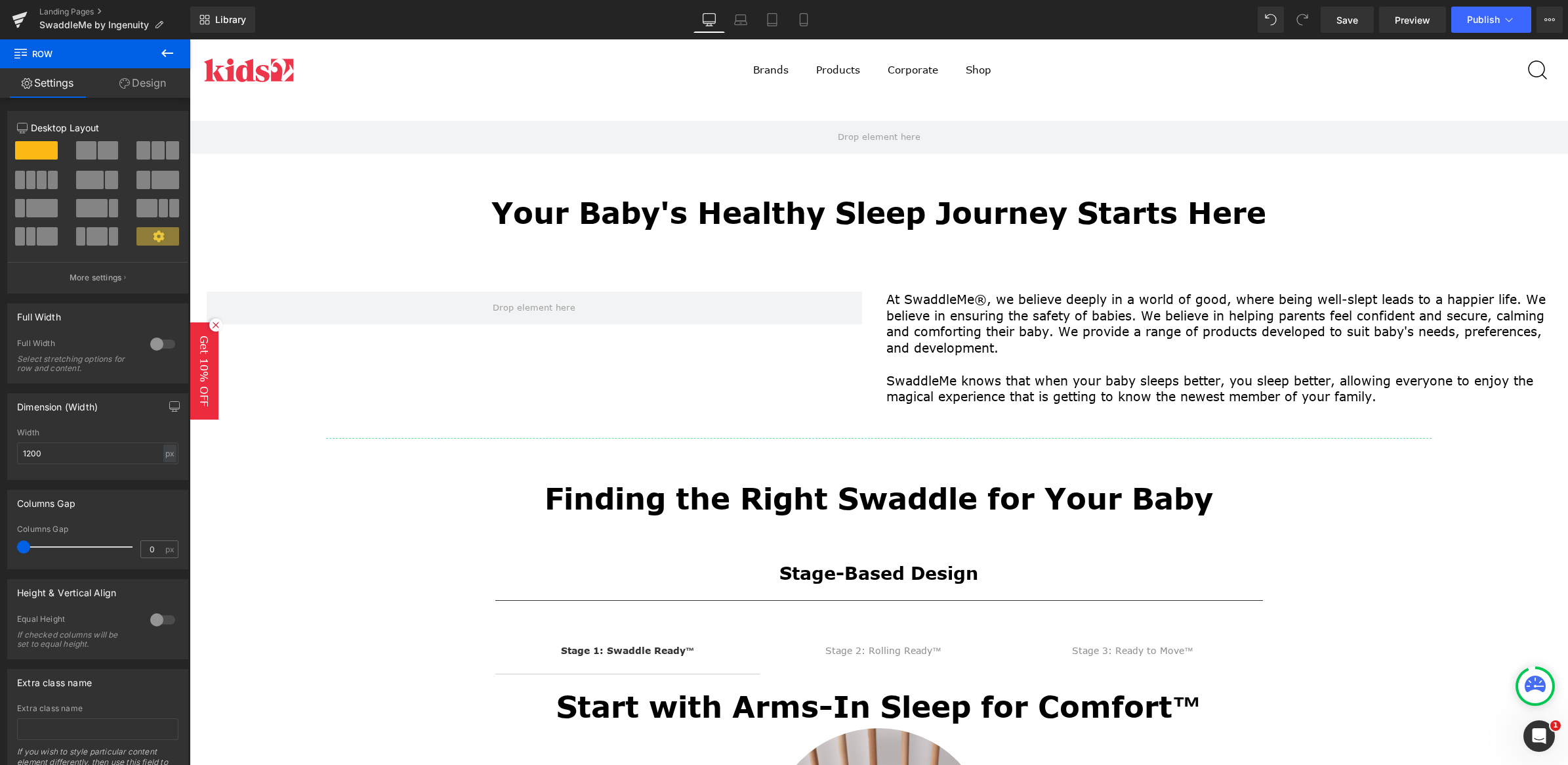
click at [1084, 320] on p "At SwaddleMe®, we believe deeply in a world of good, where being well-slept lea…" at bounding box center [1223, 324] width 675 height 65
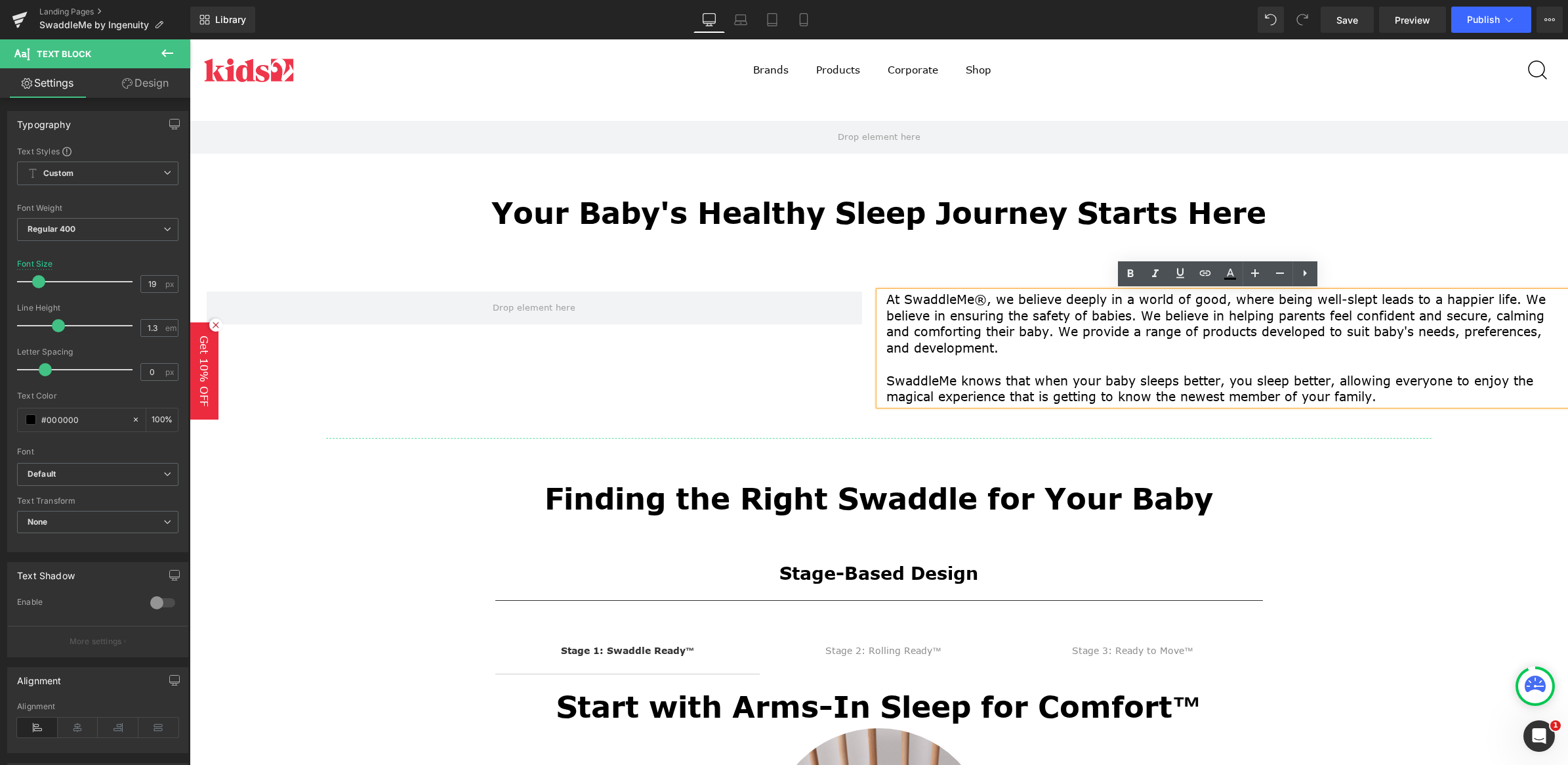
click at [752, 265] on div "Row At SwaddleMe®, we believe deeply in a world of good, where being well-slept…" at bounding box center [878, 764] width 1379 height 1008
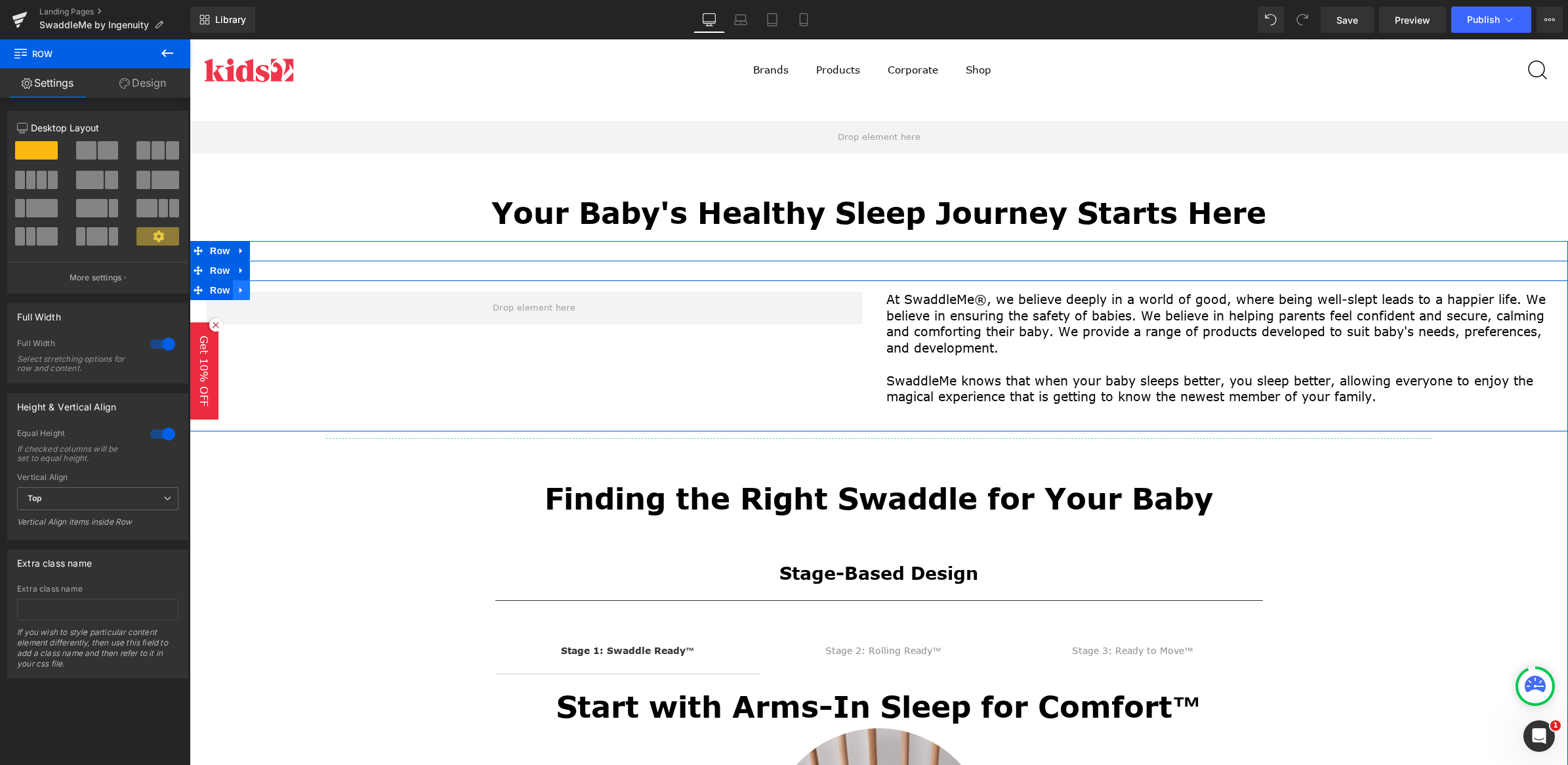
click at [237, 287] on icon at bounding box center [241, 290] width 10 height 10
click at [267, 293] on link at bounding box center [276, 290] width 17 height 20
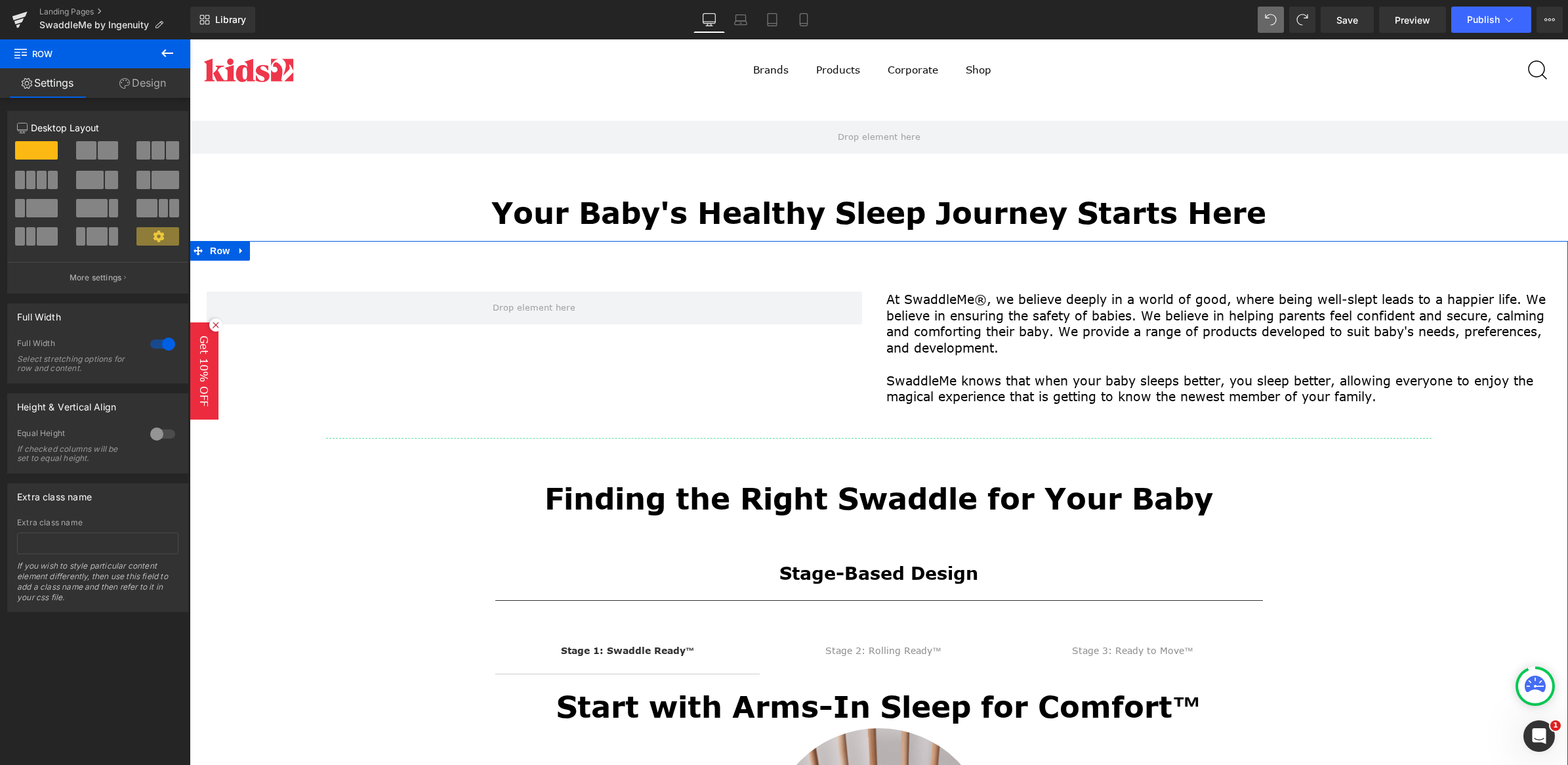
click at [161, 345] on div at bounding box center [162, 344] width 31 height 21
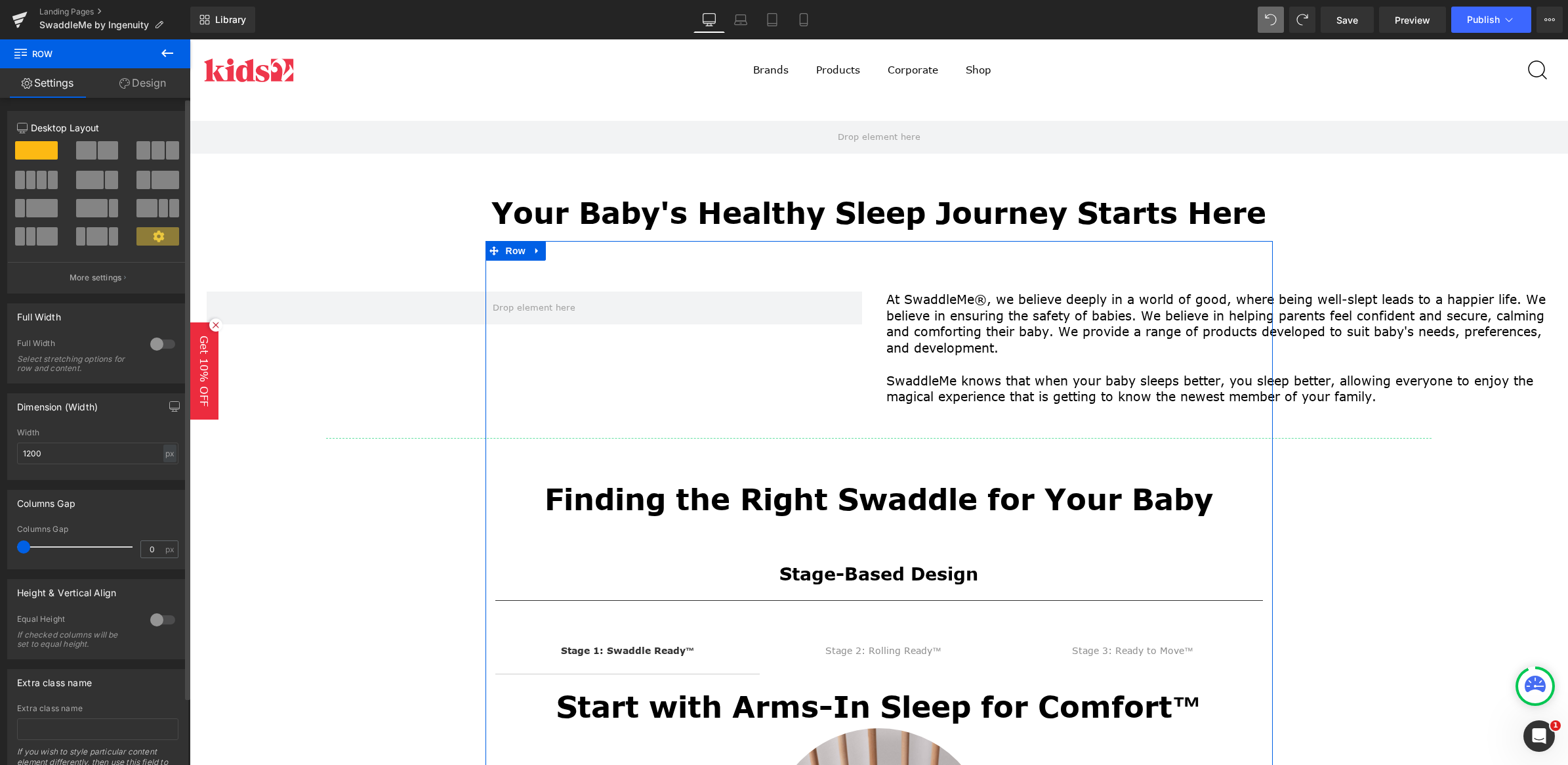
click at [161, 345] on div at bounding box center [162, 344] width 31 height 21
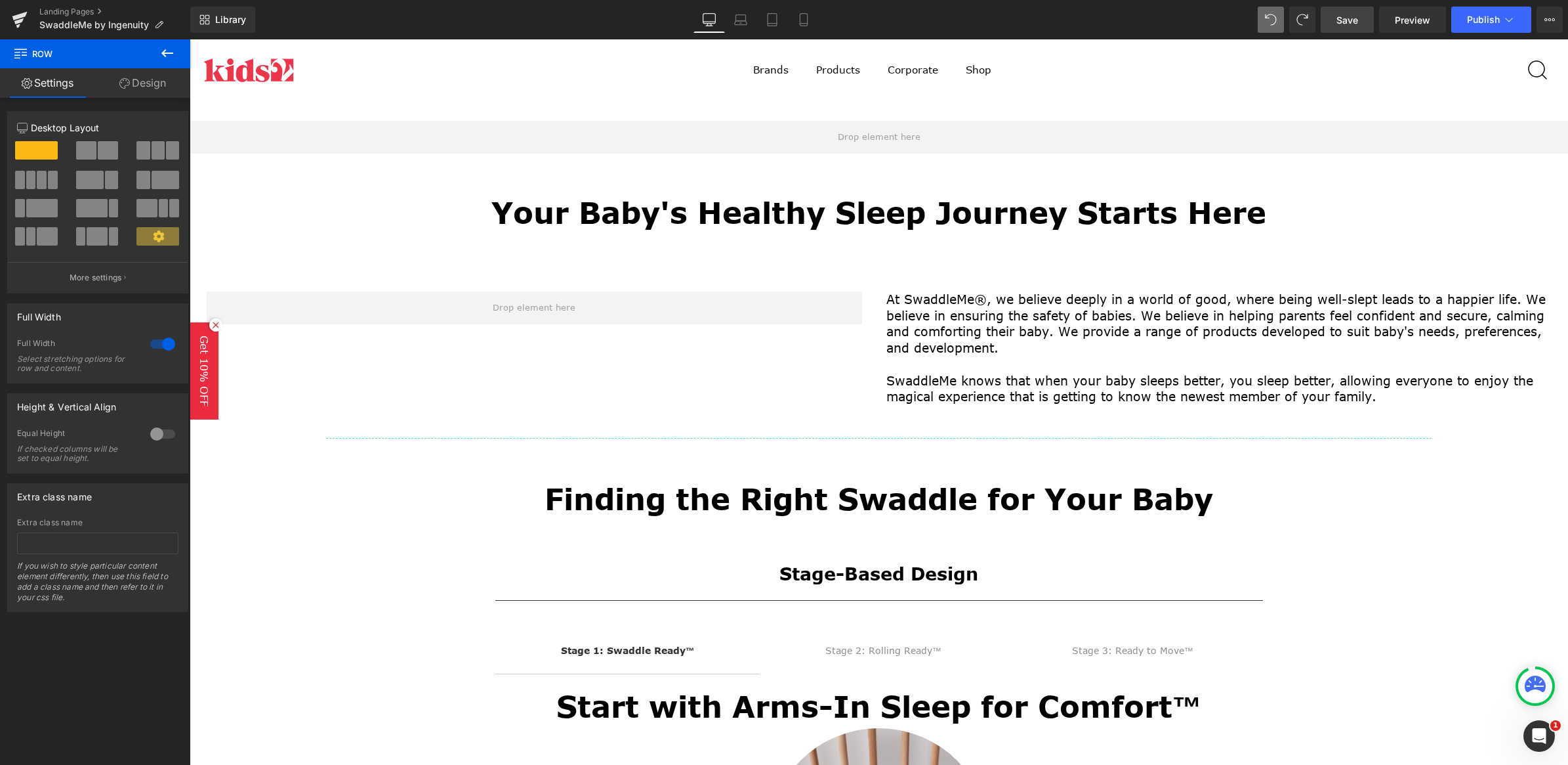
click at [1355, 13] on link "Save" at bounding box center [1347, 20] width 53 height 26
click at [1340, 24] on span "Save" at bounding box center [1347, 20] width 22 height 14
